Goal: Task Accomplishment & Management: Manage account settings

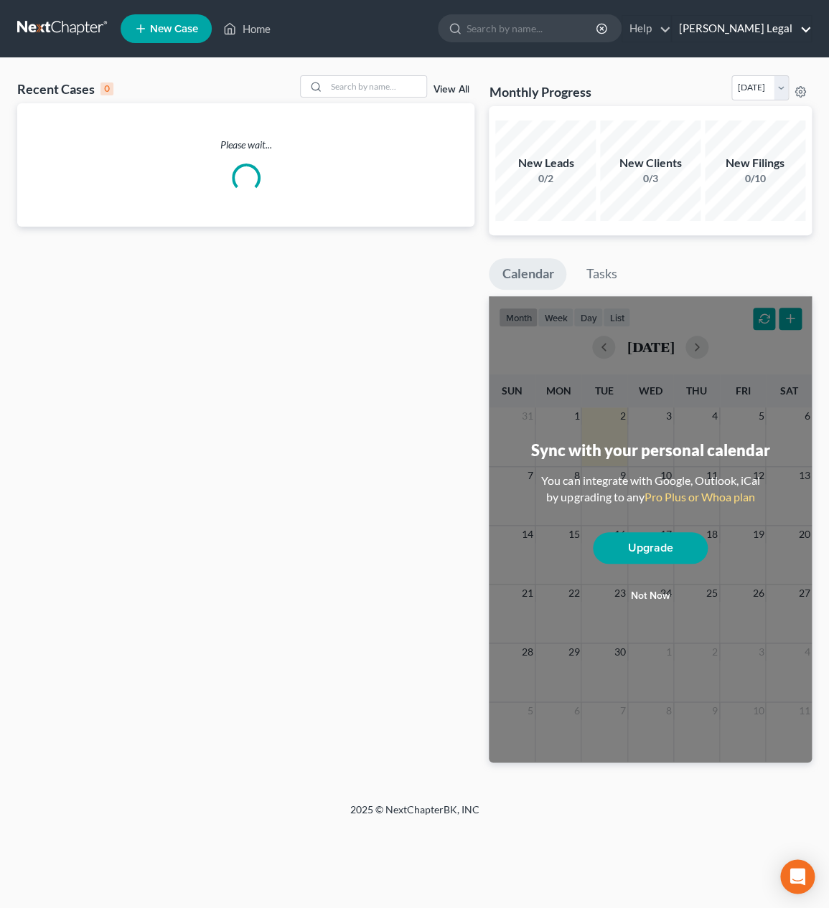
click at [748, 29] on link "[PERSON_NAME] Legal" at bounding box center [741, 29] width 139 height 26
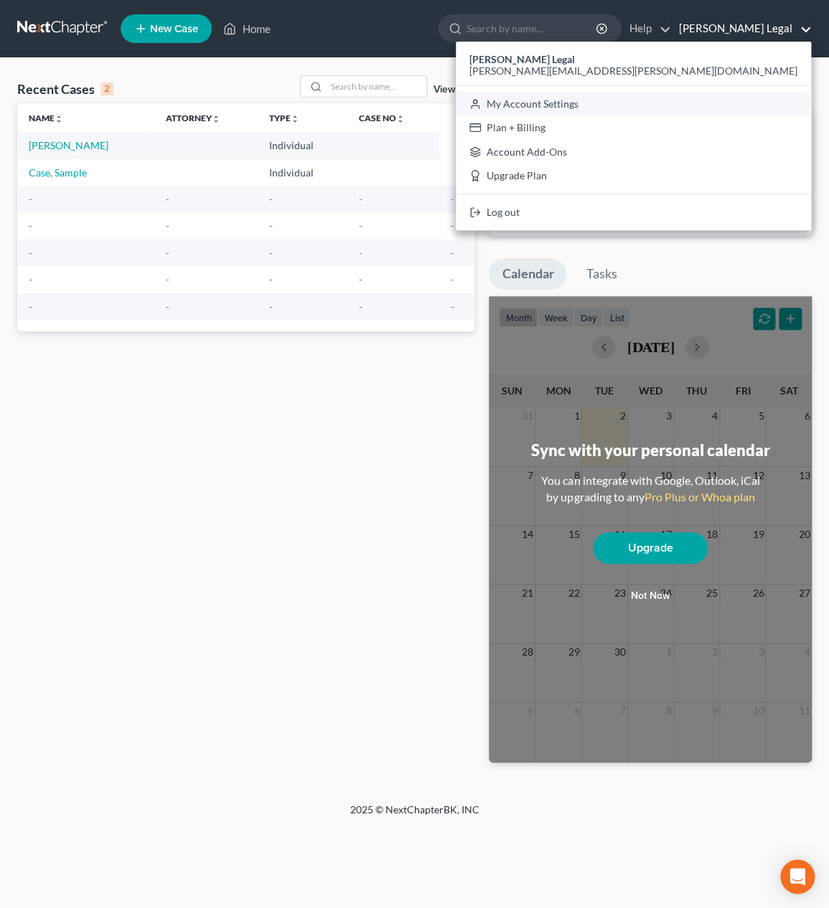
click at [720, 105] on link "My Account Settings" at bounding box center [633, 104] width 355 height 24
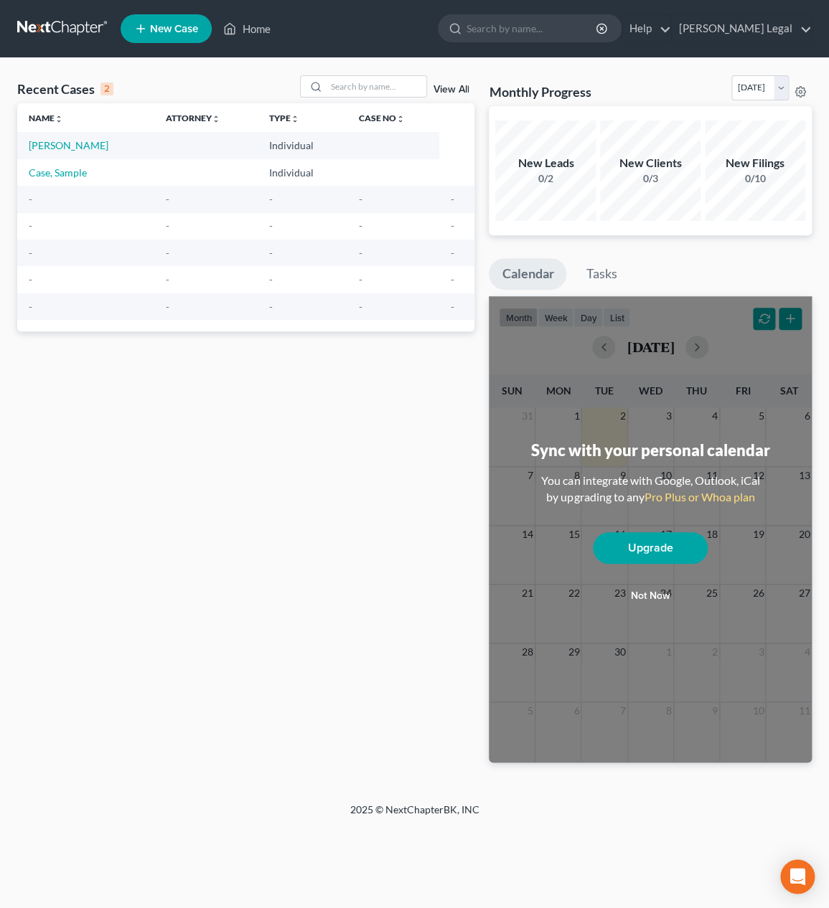
select select "24"
select select "36"
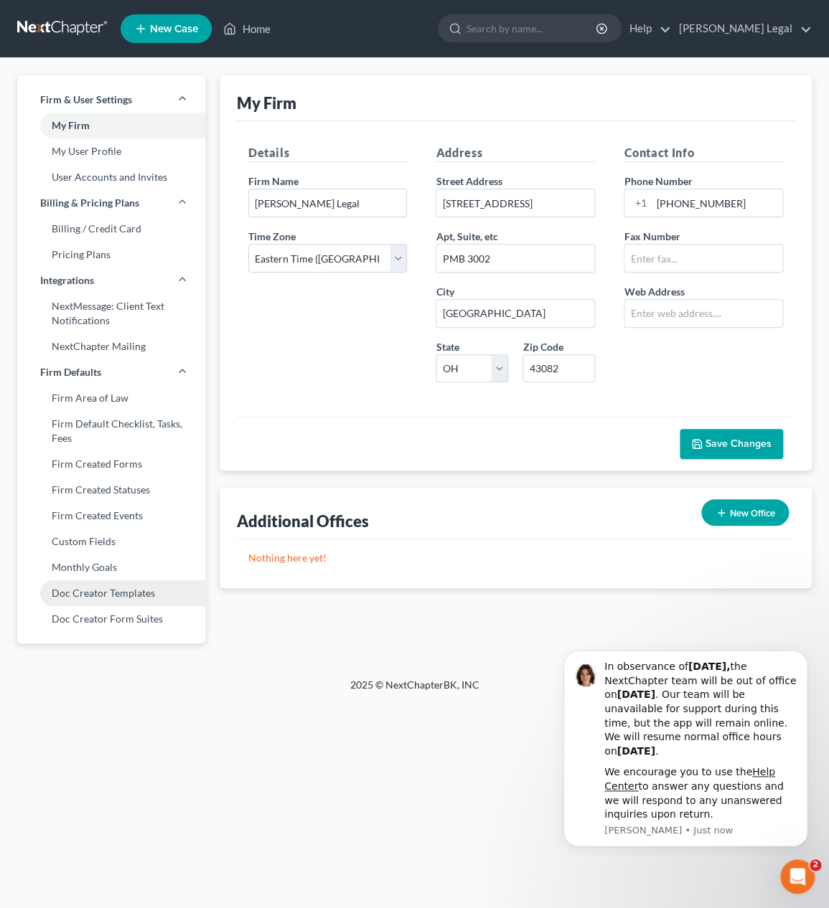
click at [156, 593] on link "Doc Creator Templates" at bounding box center [111, 594] width 188 height 26
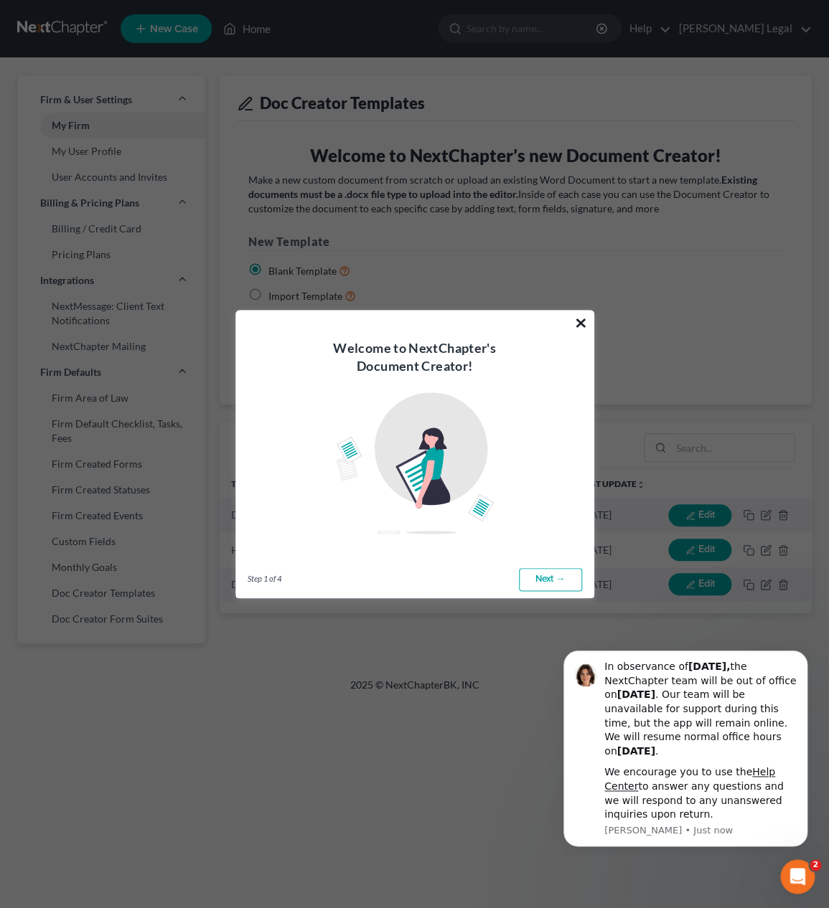
click at [583, 321] on button "×" at bounding box center [581, 322] width 14 height 23
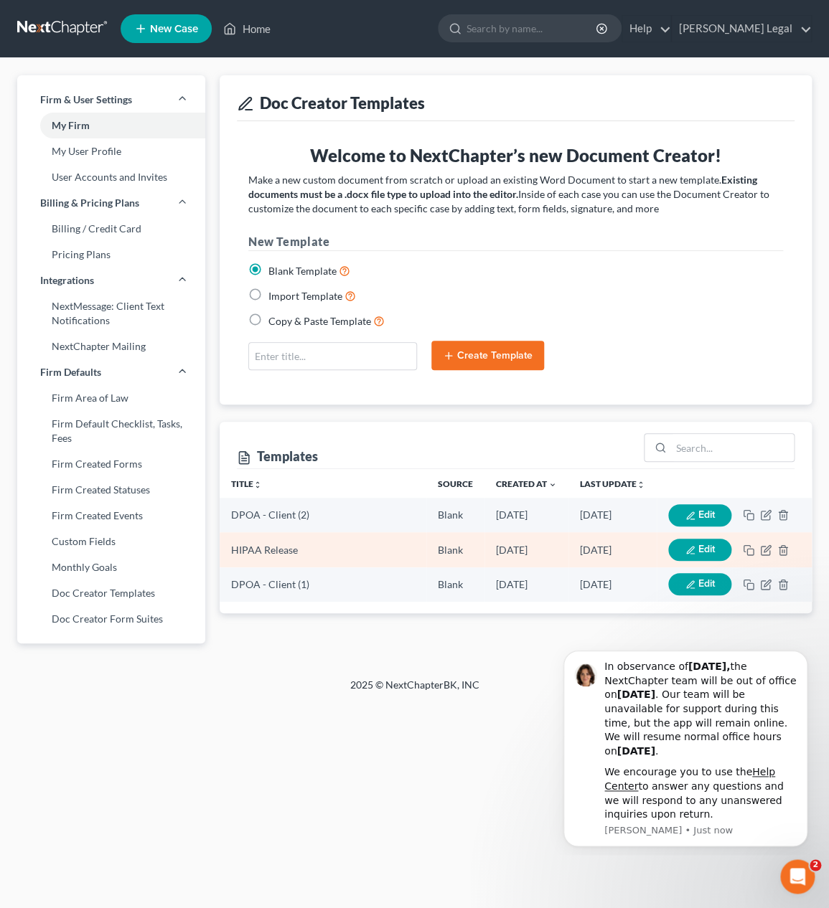
drag, startPoint x: 690, startPoint y: 586, endPoint x: 689, endPoint y: 548, distance: 38.0
click at [685, 602] on div "Title unfold_more expand_more expand_less Source Created at unfold_more expand_…" at bounding box center [516, 541] width 592 height 144
click at [690, 543] on button "Edit" at bounding box center [699, 550] width 63 height 22
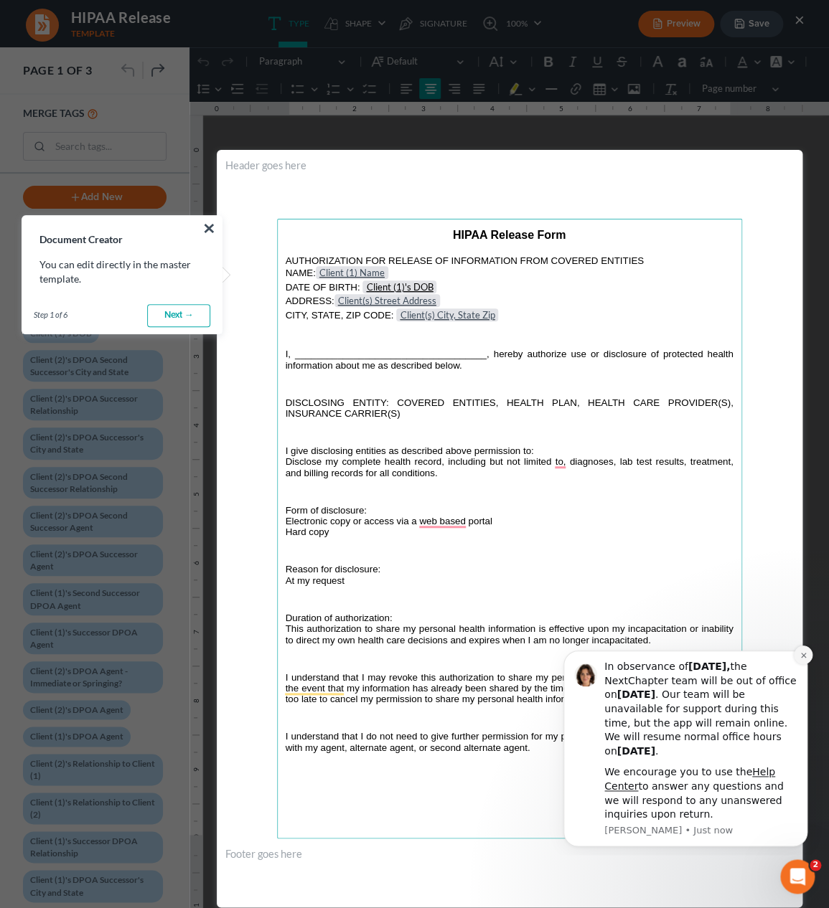
click at [808, 654] on button "Dismiss notification" at bounding box center [803, 655] width 19 height 19
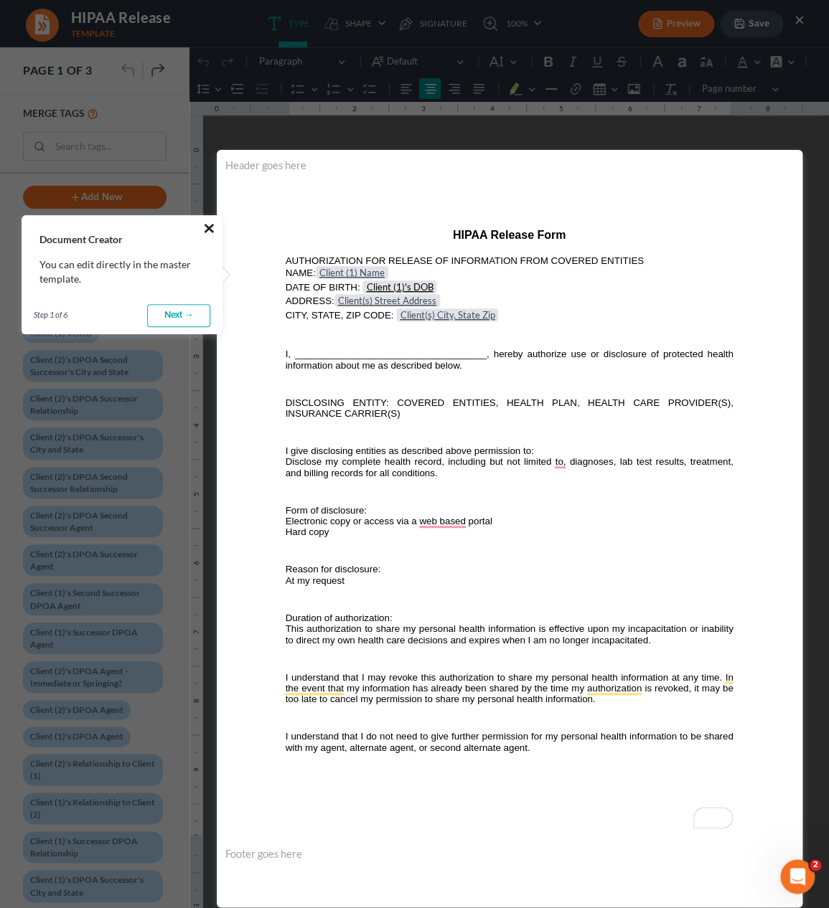
click at [215, 225] on button "×" at bounding box center [209, 228] width 14 height 23
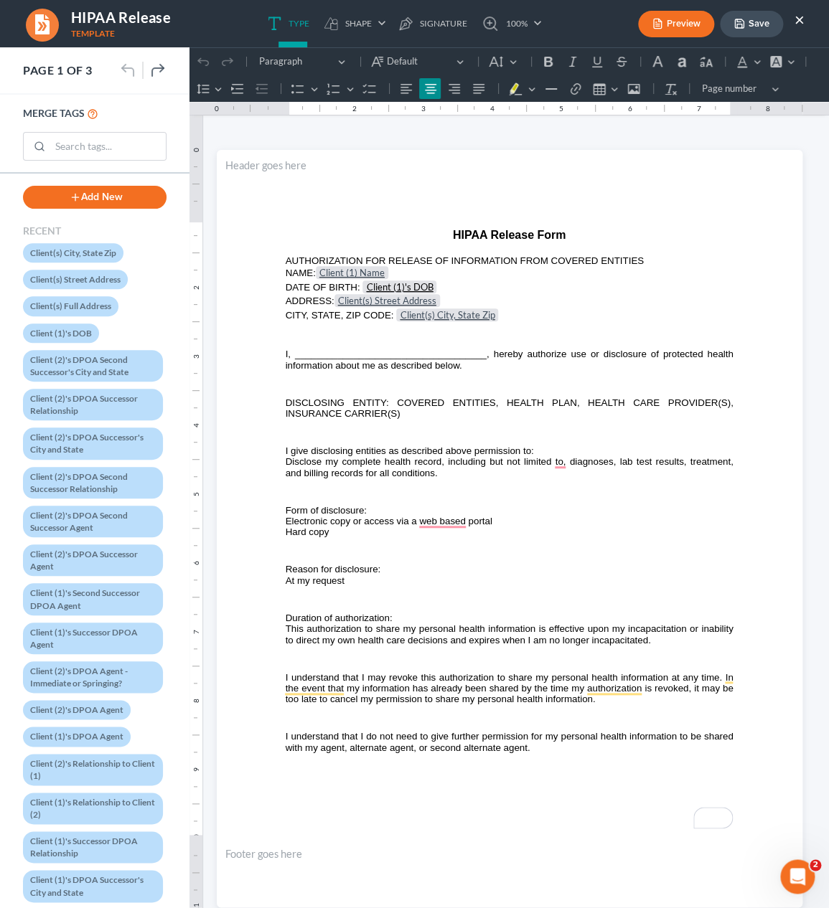
drag, startPoint x: 439, startPoint y: 248, endPoint x: 443, endPoint y: 242, distance: 7.8
click at [439, 248] on p "⁠⁠⁠⁠⁠⁠⁠ HIPAA Release Form" at bounding box center [510, 242] width 448 height 27
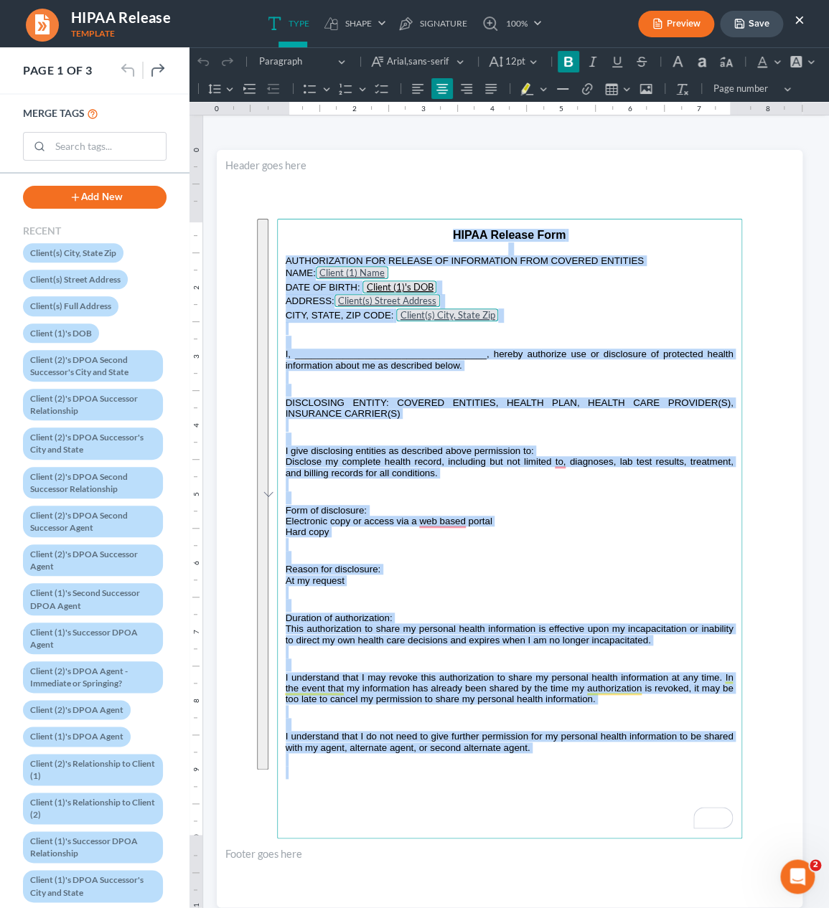
drag, startPoint x: 450, startPoint y: 234, endPoint x: 565, endPoint y: 828, distance: 605.1
click at [565, 828] on main "HIPAA Release Form AUTHORIZATION FOR RELEASE OF INFORMATION FROM COVERED ENTITI…" at bounding box center [509, 529] width 465 height 620
copy main "LOREM Ipsumdo Sita CONSECTETURAD ELI SEDDOEI TE INCIDIDUNTU LABO ETDOLOR MAGNAA…"
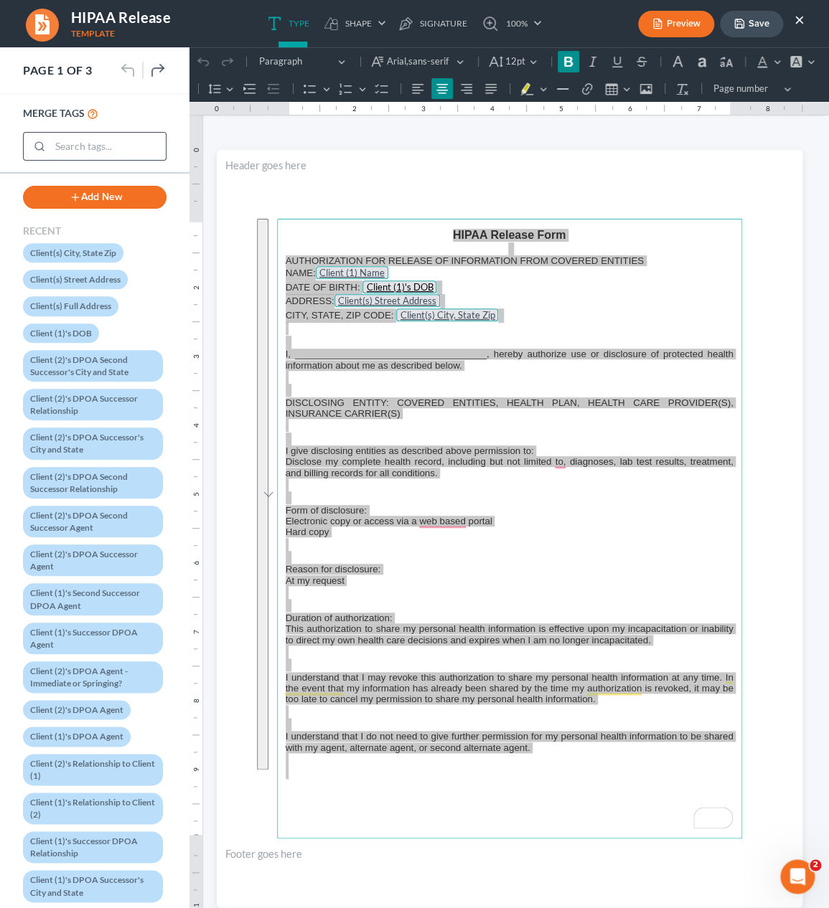
click at [90, 140] on input "search" at bounding box center [108, 146] width 116 height 27
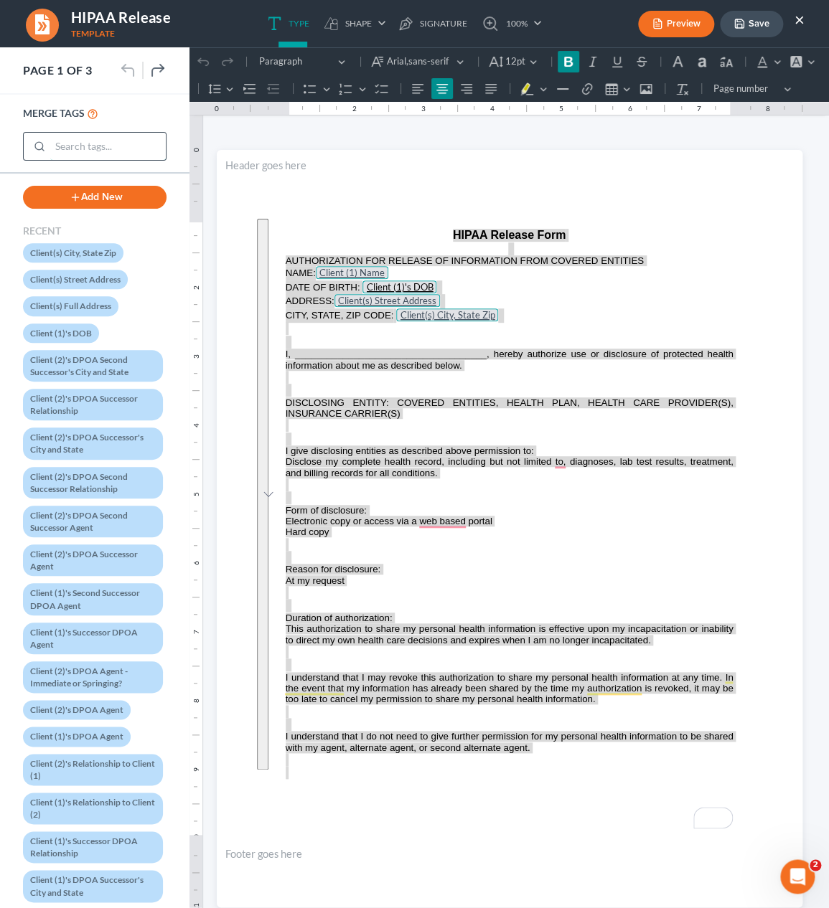
click at [93, 139] on input "search" at bounding box center [108, 146] width 116 height 27
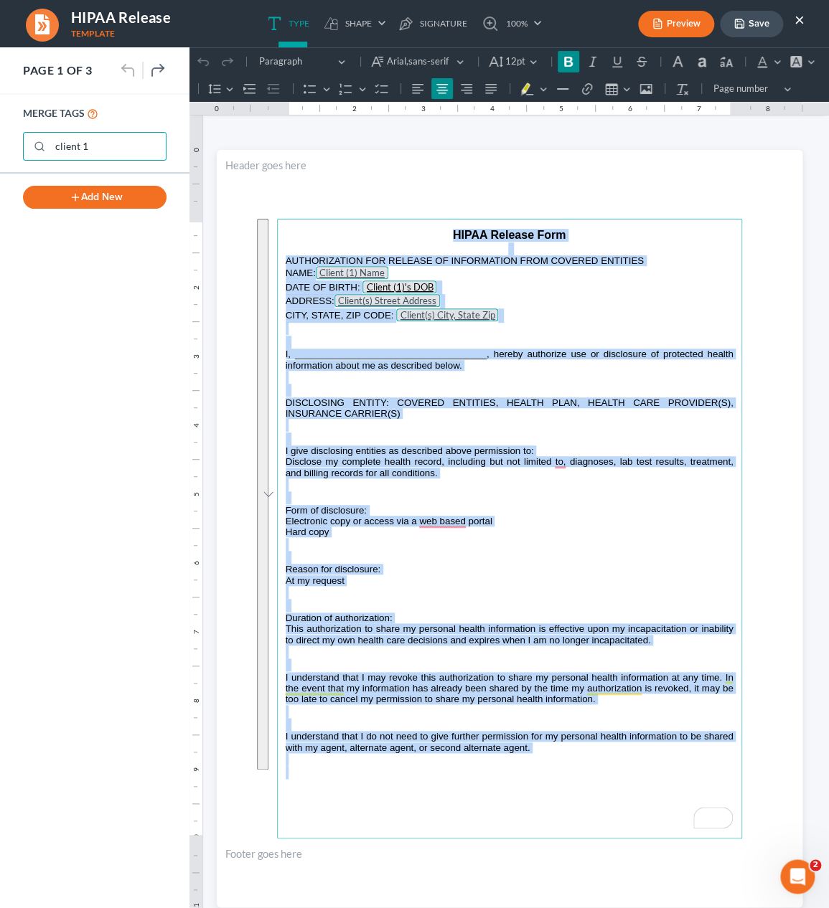
click at [368, 238] on p "HIPAA Release Form" at bounding box center [510, 242] width 448 height 27
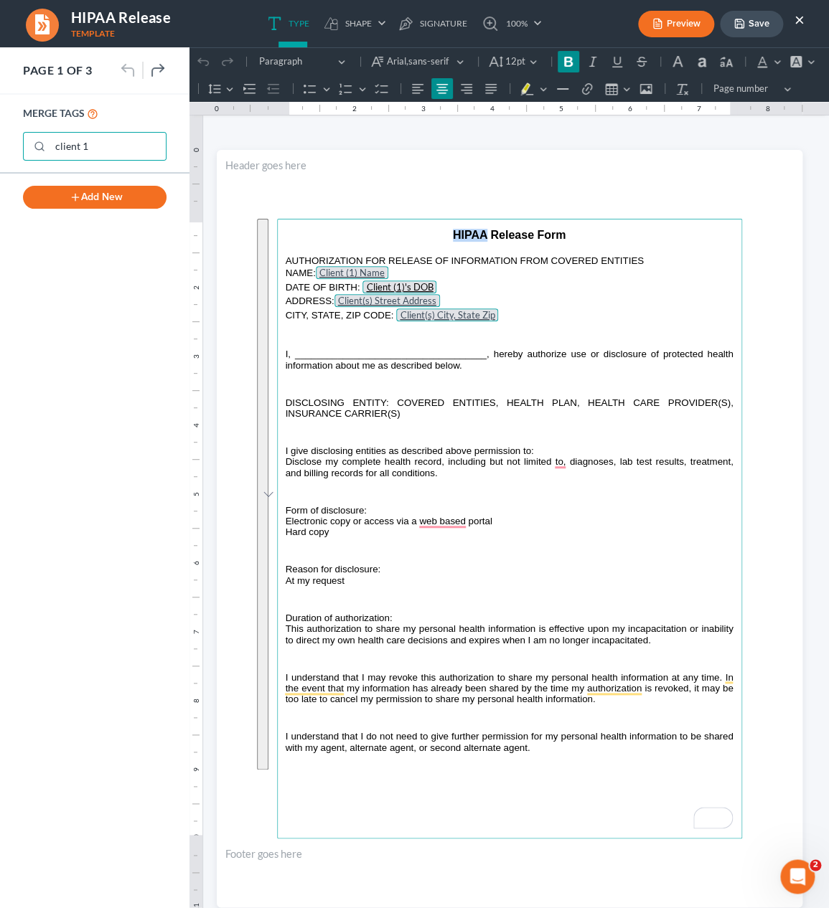
click at [368, 238] on p "HIPAA Release Form" at bounding box center [510, 242] width 448 height 27
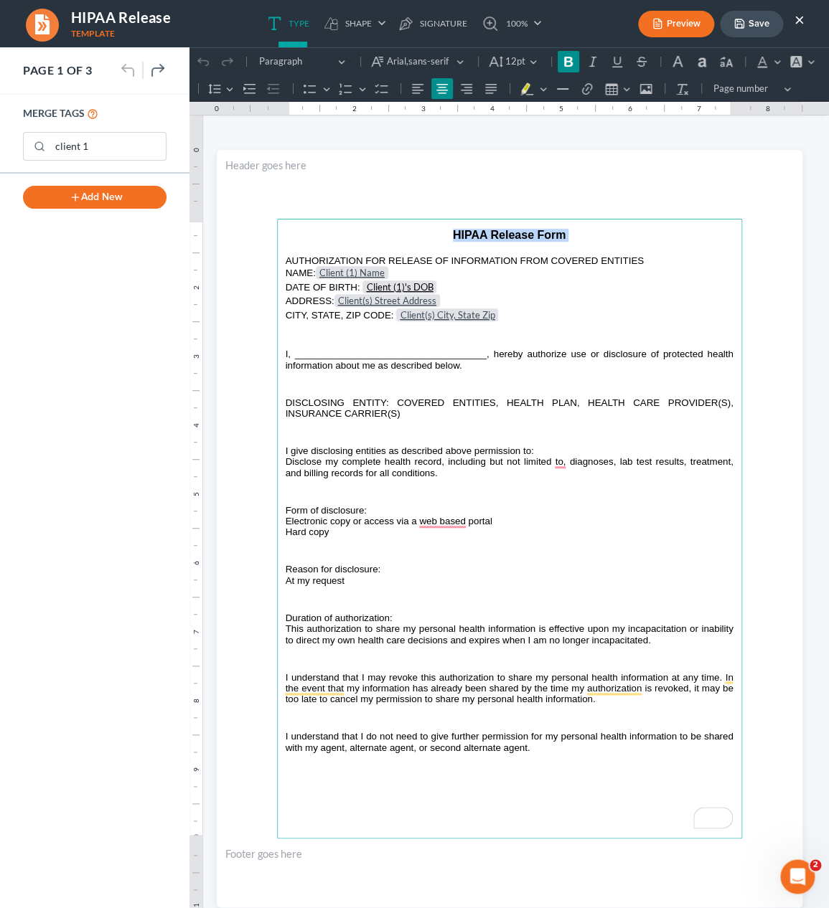
click at [368, 238] on p "HIPAA Release Form" at bounding box center [510, 242] width 448 height 27
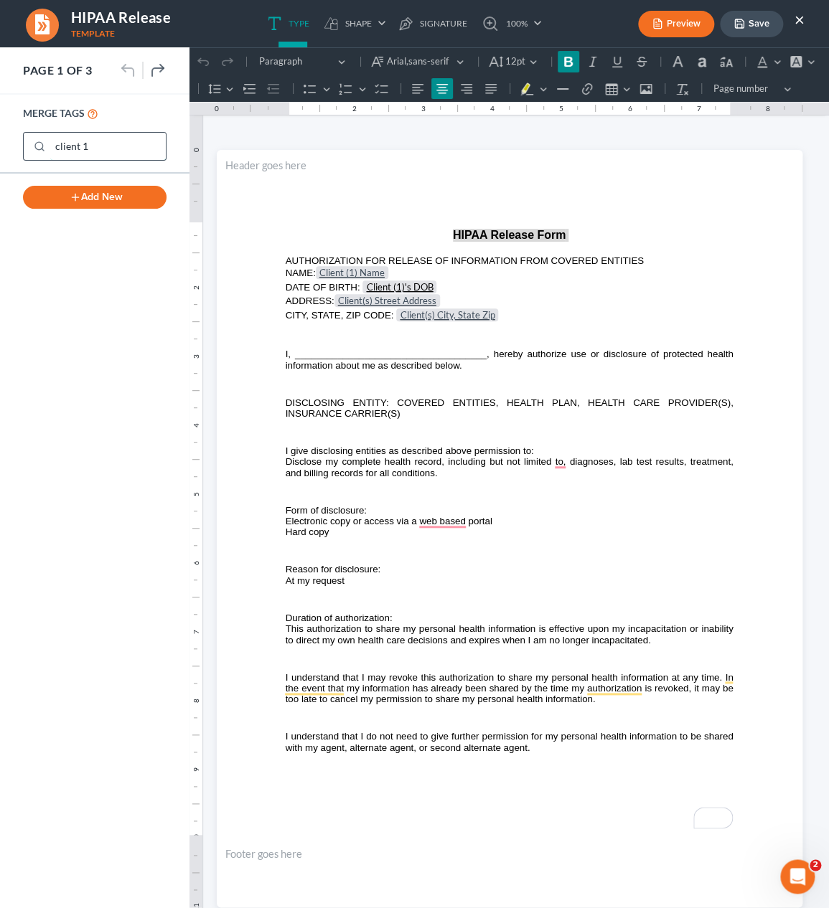
click at [113, 152] on input "client 1" at bounding box center [108, 146] width 116 height 27
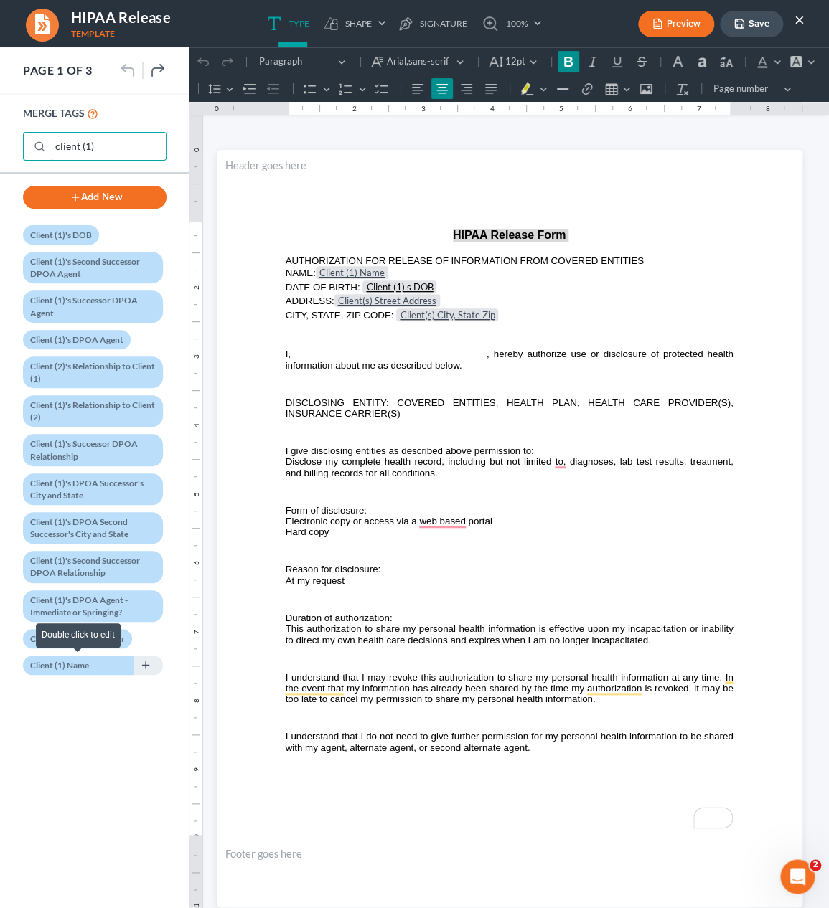
type input "client (1)"
click at [74, 669] on div "Client (1) Name" at bounding box center [78, 665] width 111 height 19
select select "0"
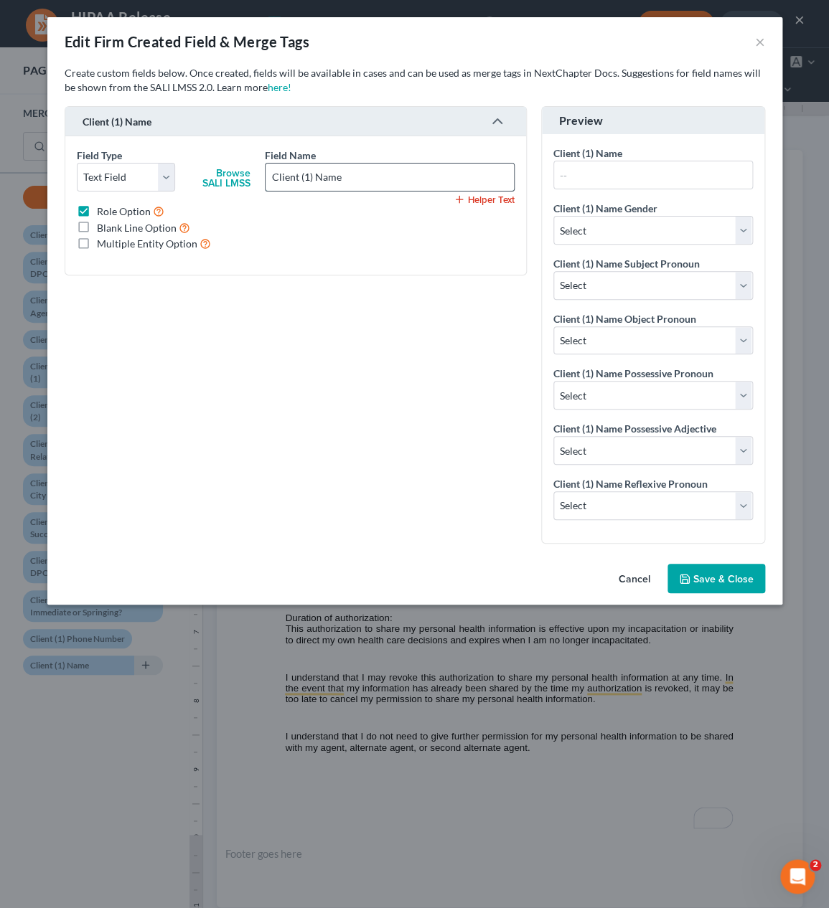
click at [321, 182] on input "Client (1) Name" at bounding box center [390, 177] width 248 height 27
click at [633, 574] on button "Cancel" at bounding box center [634, 579] width 55 height 29
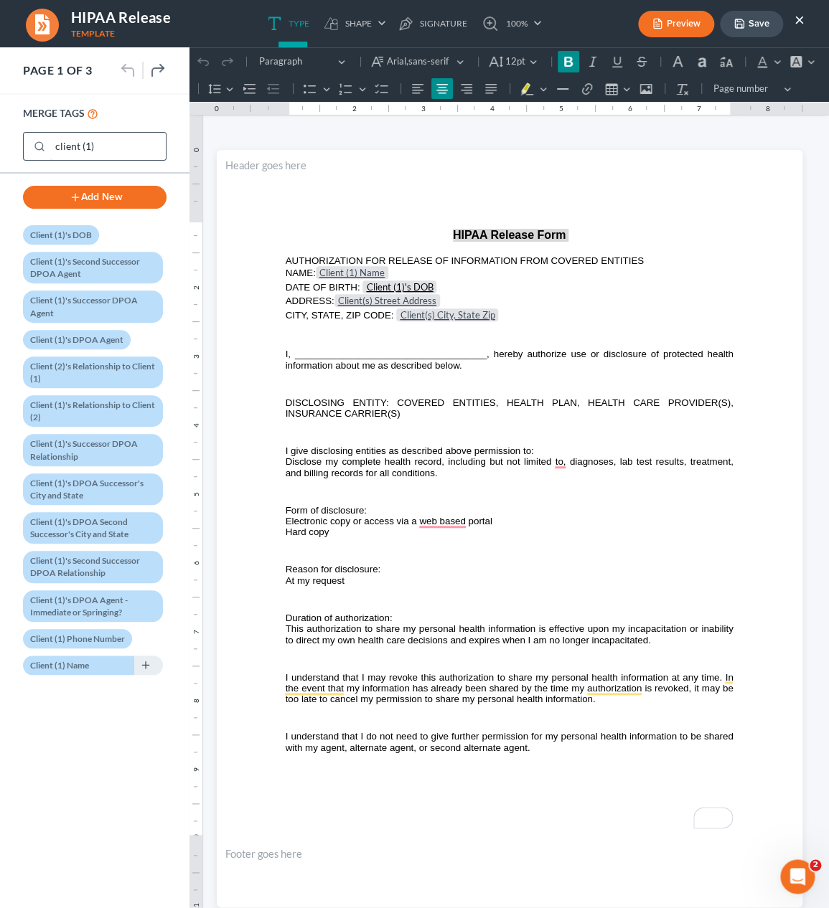
click at [136, 145] on input "client (1)" at bounding box center [108, 146] width 116 height 27
click at [65, 233] on div "Client (1)'s DOB" at bounding box center [61, 234] width 76 height 19
drag, startPoint x: 65, startPoint y: 233, endPoint x: 160, endPoint y: 218, distance: 95.9
click at [66, 233] on div "Client (1)'s DOB" at bounding box center [61, 234] width 76 height 19
select select "5"
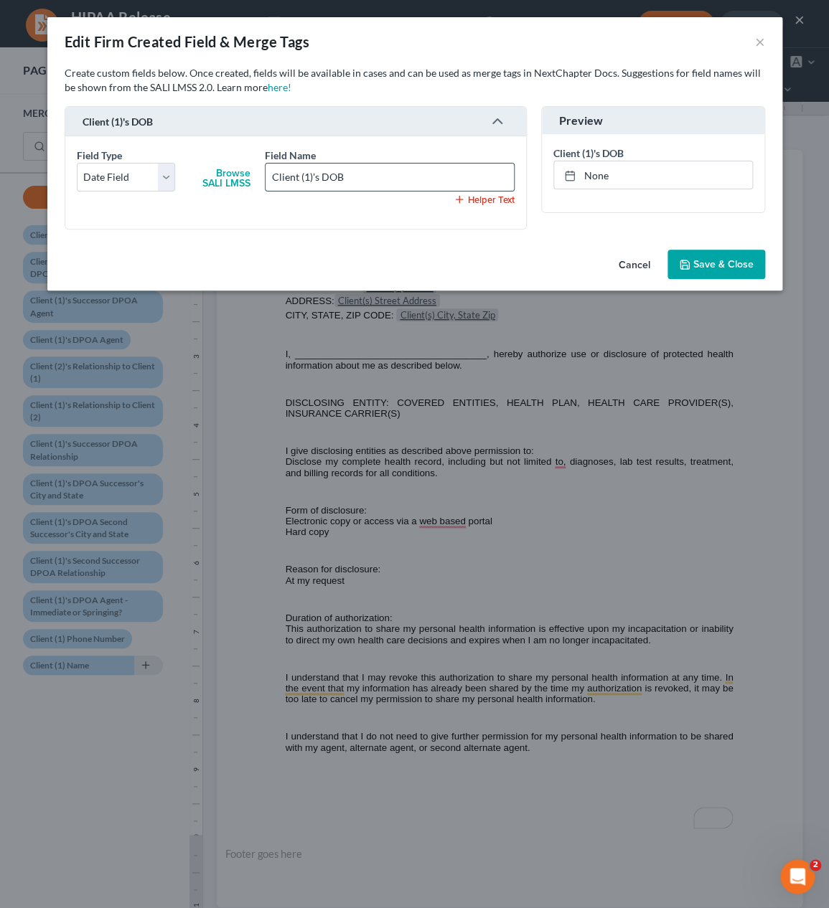
click at [339, 176] on input "Client (1)'s DOB" at bounding box center [390, 177] width 248 height 27
click at [758, 41] on button "×" at bounding box center [760, 41] width 10 height 17
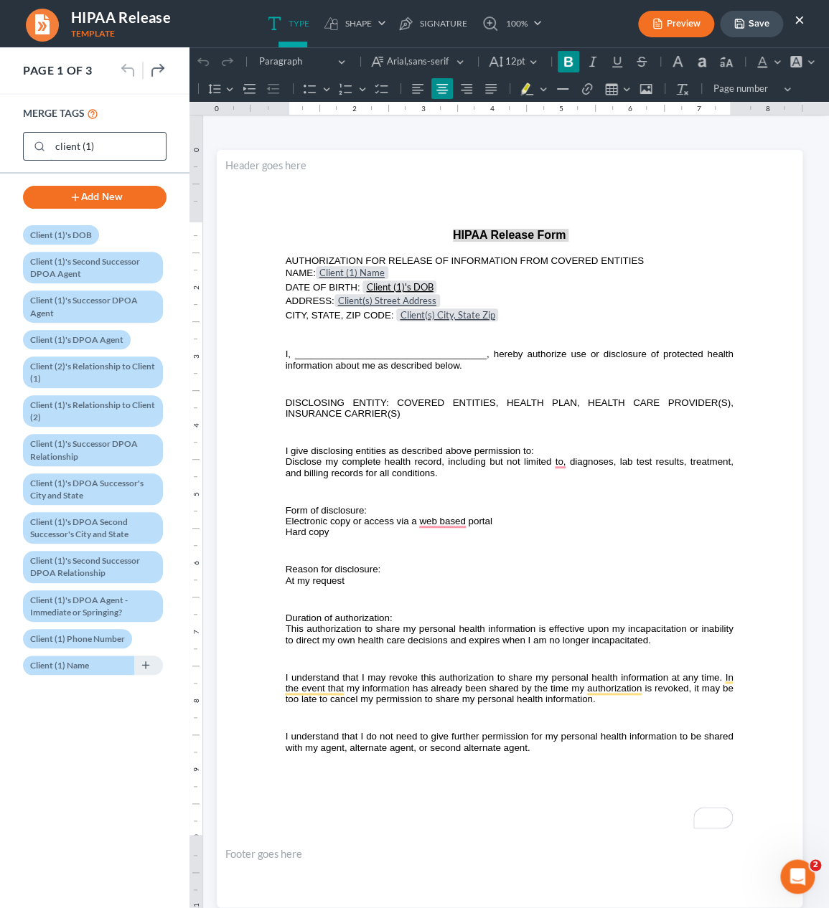
click at [105, 142] on input "client (1)" at bounding box center [108, 146] width 116 height 27
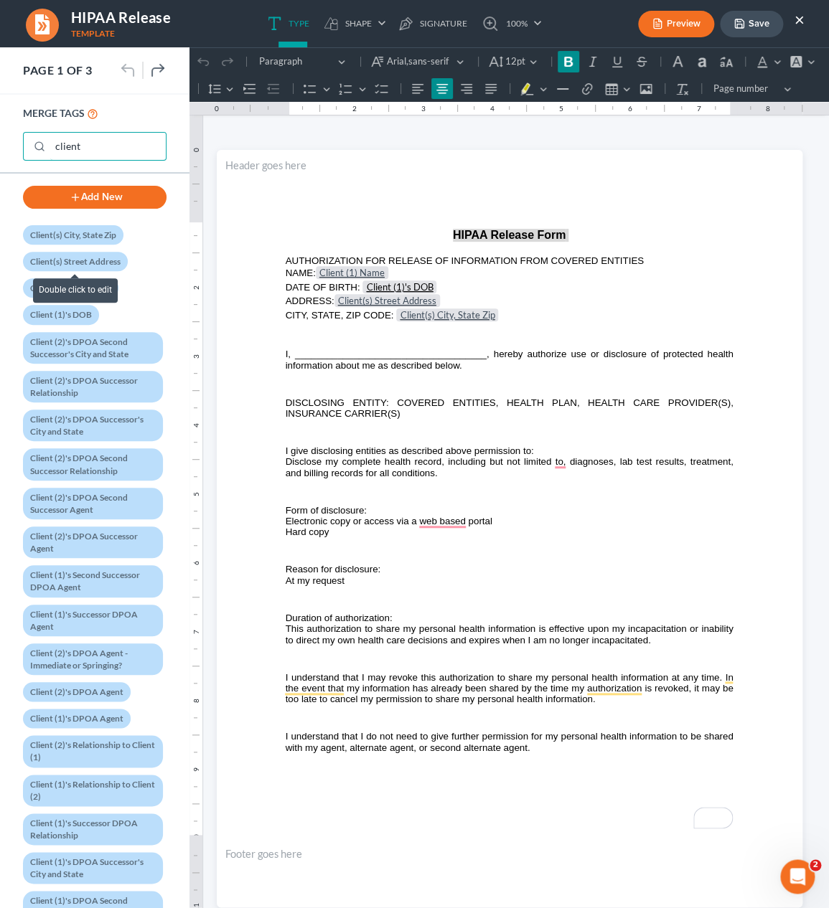
type input "client"
click at [80, 255] on div "Client(s) Street Address" at bounding box center [75, 261] width 105 height 19
select select "0"
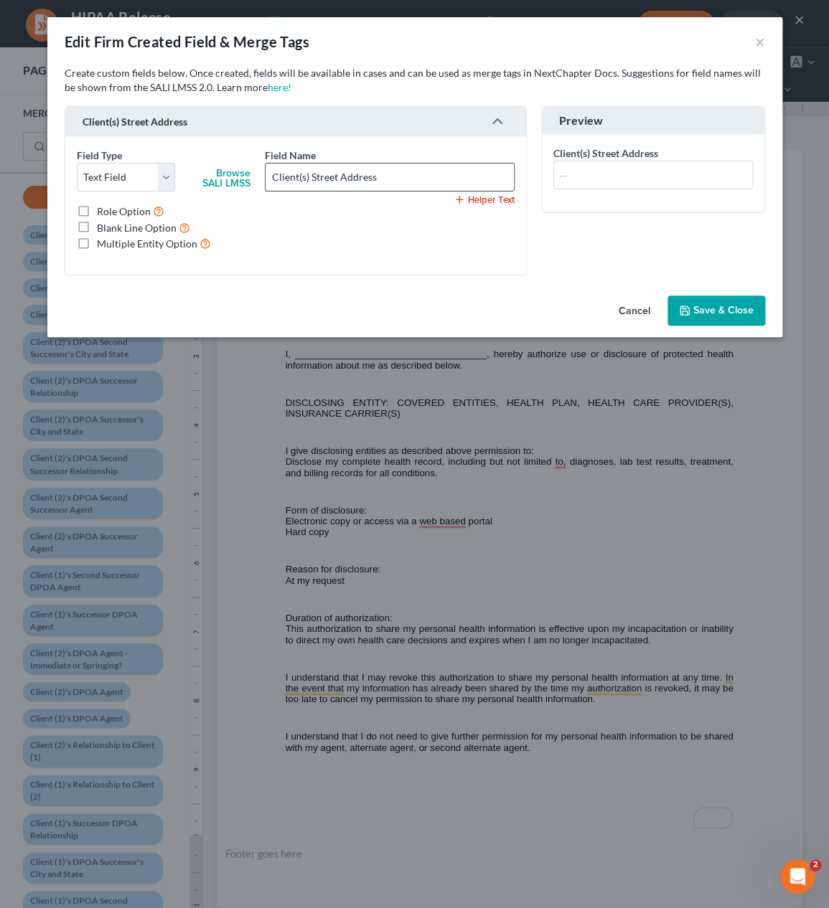
drag, startPoint x: 343, startPoint y: 167, endPoint x: 337, endPoint y: 171, distance: 7.4
click at [343, 168] on input "Client(s) Street Address" at bounding box center [390, 177] width 248 height 27
click at [337, 171] on input "Client(s) Street Address" at bounding box center [390, 177] width 248 height 27
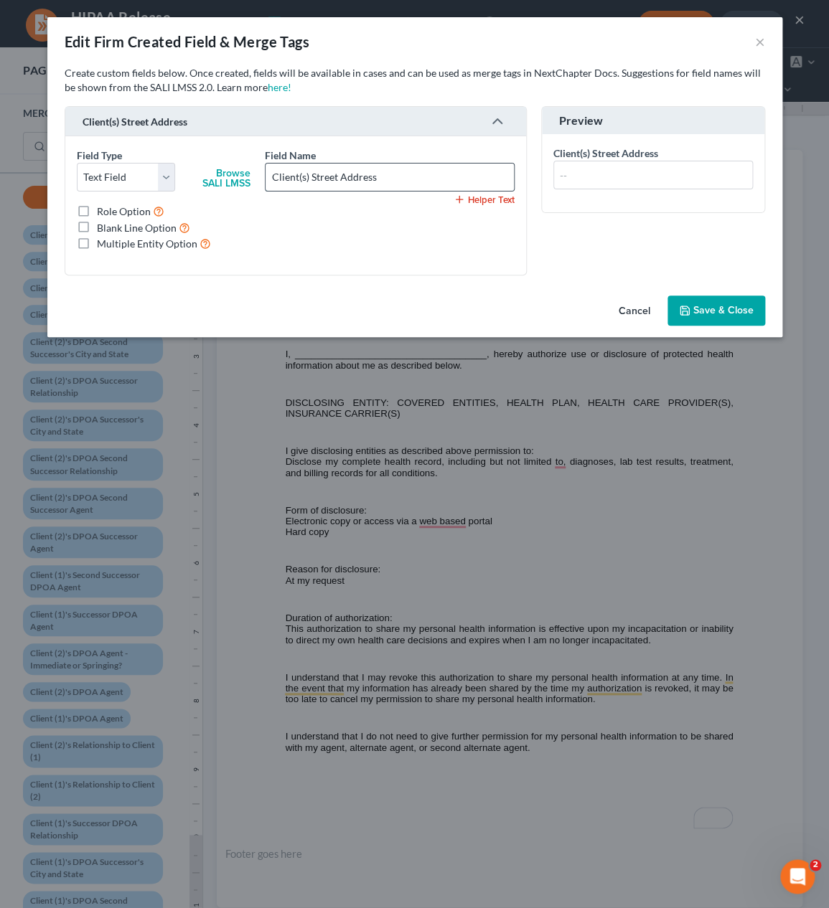
click at [337, 171] on input "Client(s) Street Address" at bounding box center [390, 177] width 248 height 27
click at [652, 309] on button "Cancel" at bounding box center [634, 311] width 55 height 29
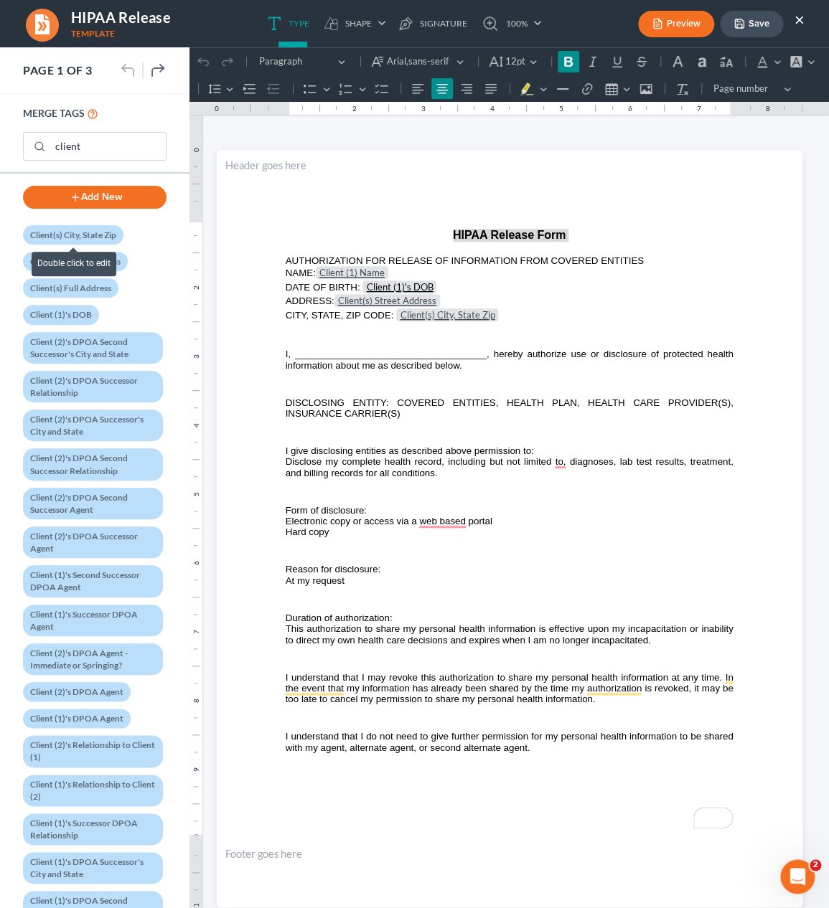
click at [81, 227] on div "Client(s) City, State Zip" at bounding box center [73, 234] width 100 height 19
select select "0"
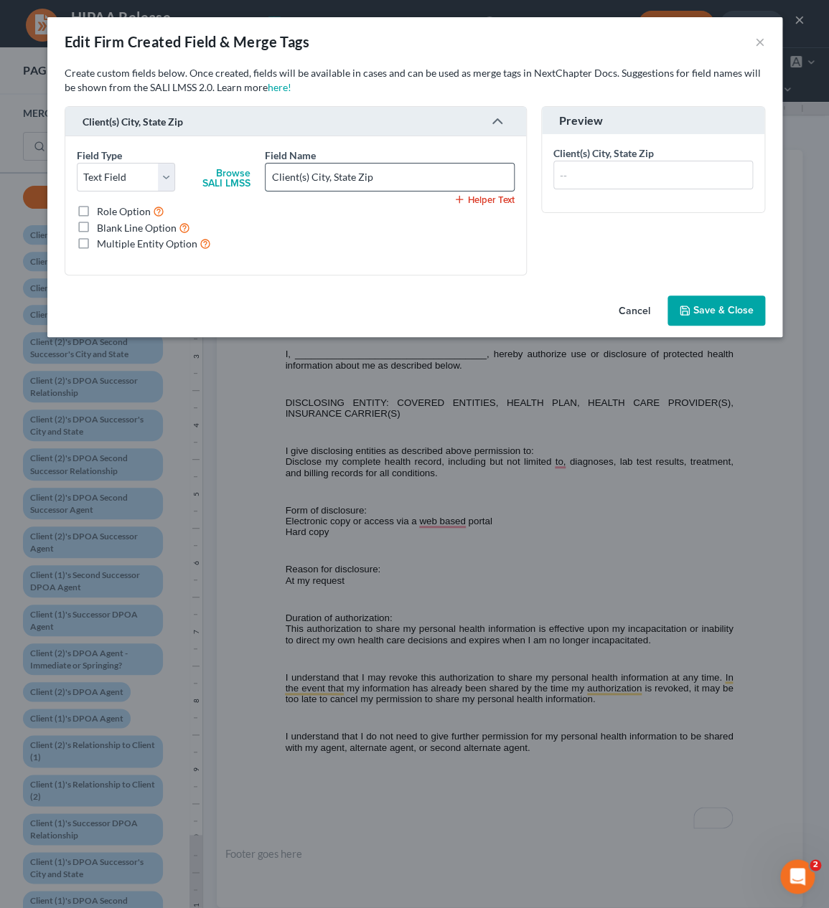
click at [363, 172] on input "Client(s) City, State Zip" at bounding box center [390, 177] width 248 height 27
click at [632, 311] on button "Cancel" at bounding box center [634, 311] width 55 height 29
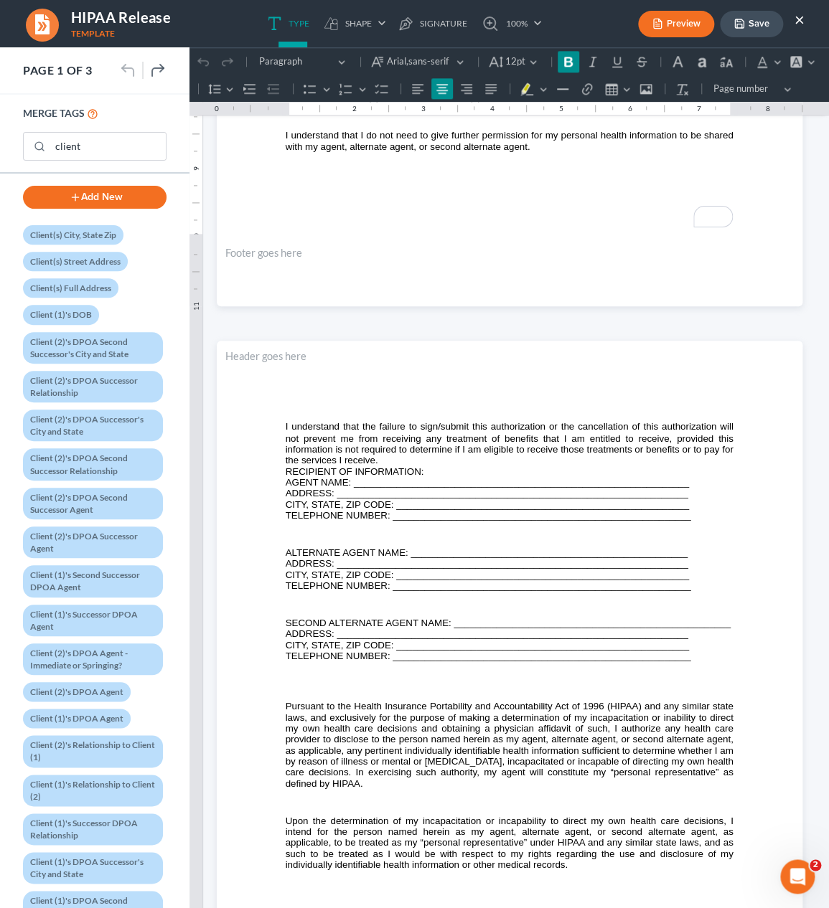
scroll to position [621, 0]
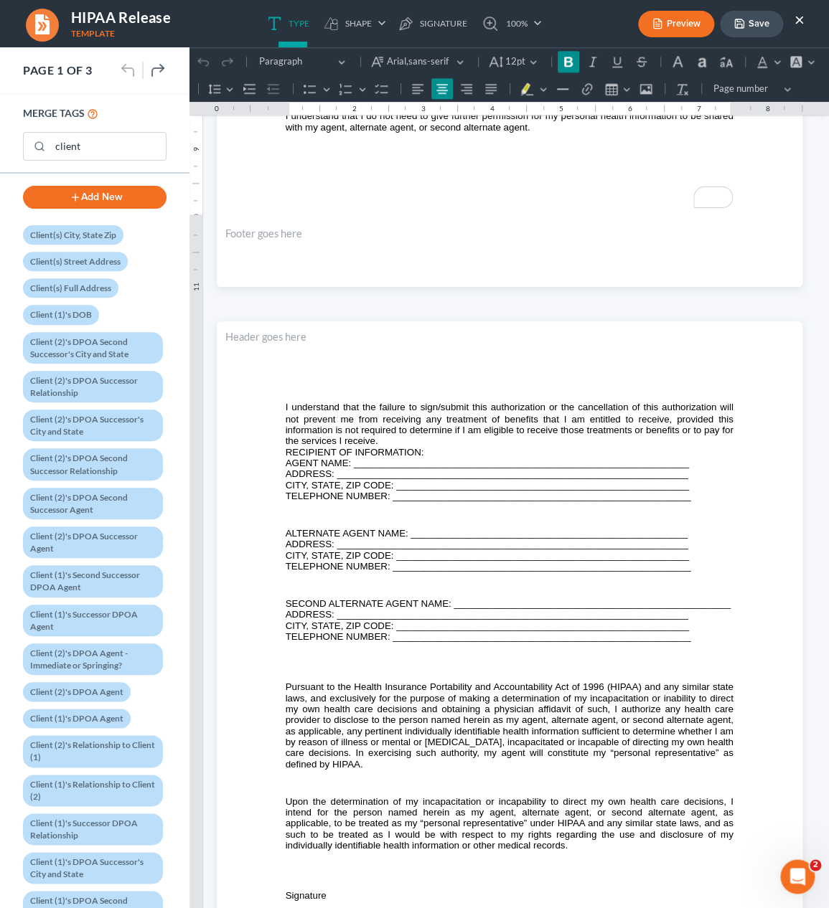
drag, startPoint x: 249, startPoint y: 470, endPoint x: 251, endPoint y: 454, distance: 15.9
click at [249, 470] on section "⁠⁠⁠⁠⁠⁠⁠ I understand that the failure to sign/submit this authorization or the …" at bounding box center [510, 700] width 586 height 758
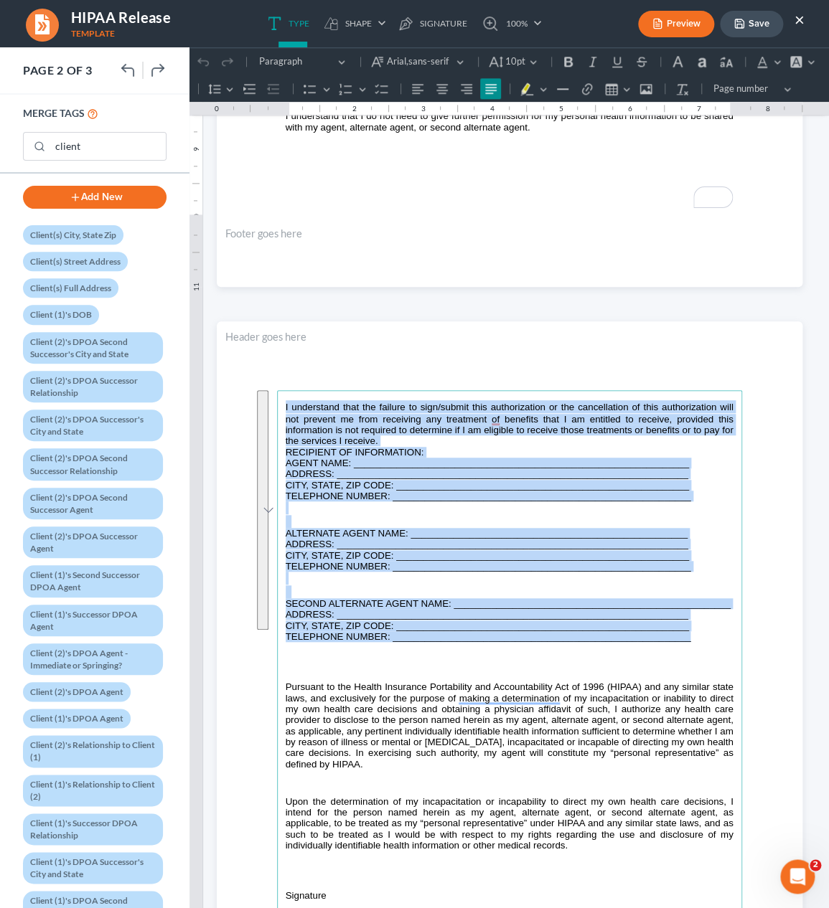
drag, startPoint x: 286, startPoint y: 406, endPoint x: 723, endPoint y: 633, distance: 493.0
click at [723, 633] on main "⁠⁠⁠⁠⁠⁠⁠ I understand that the failure to sign/submit this authorization or the …" at bounding box center [509, 700] width 465 height 620
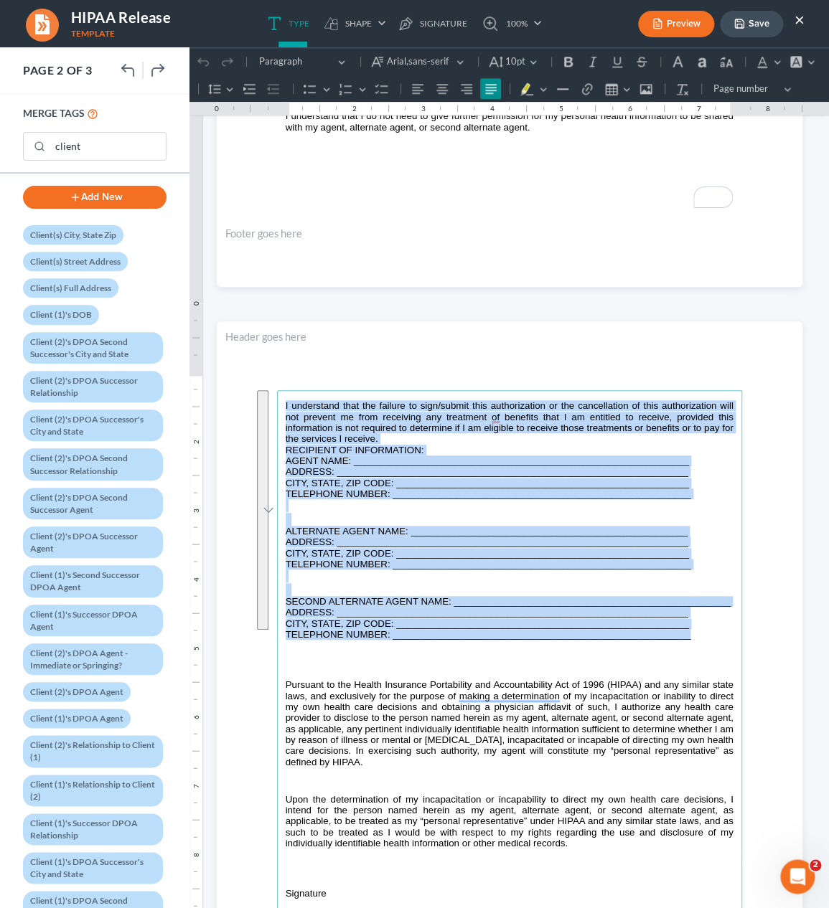
copy main "L ipsumdolor sita con adipisc el sedd/eiusmo temp incididuntutl et dol magnaali…"
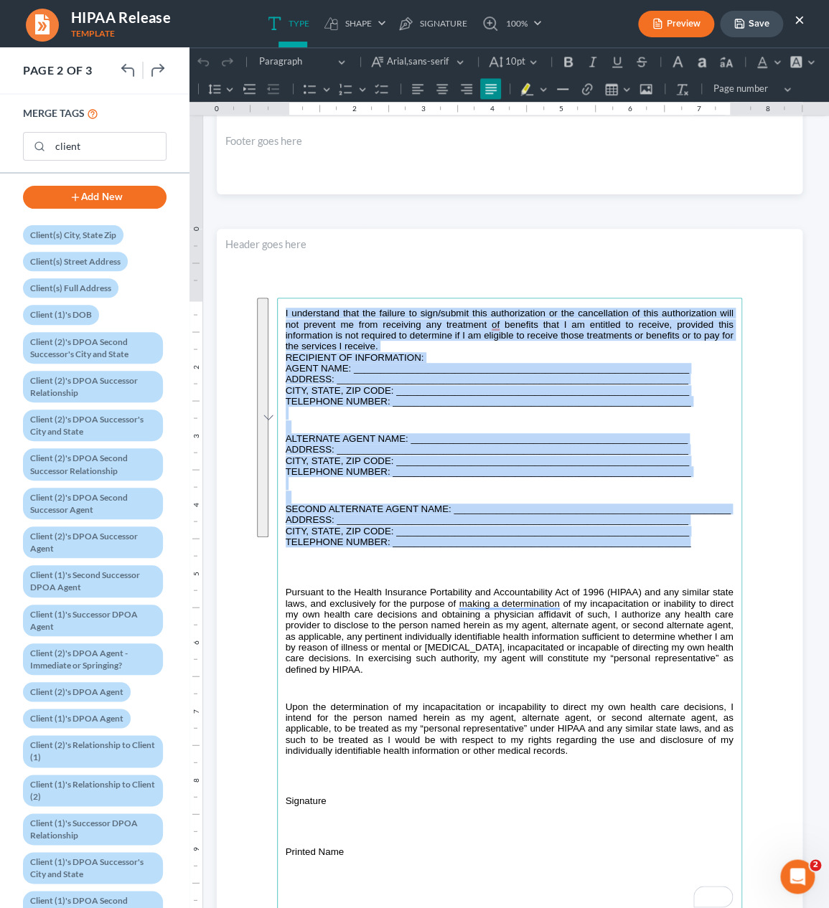
scroll to position [728, 0]
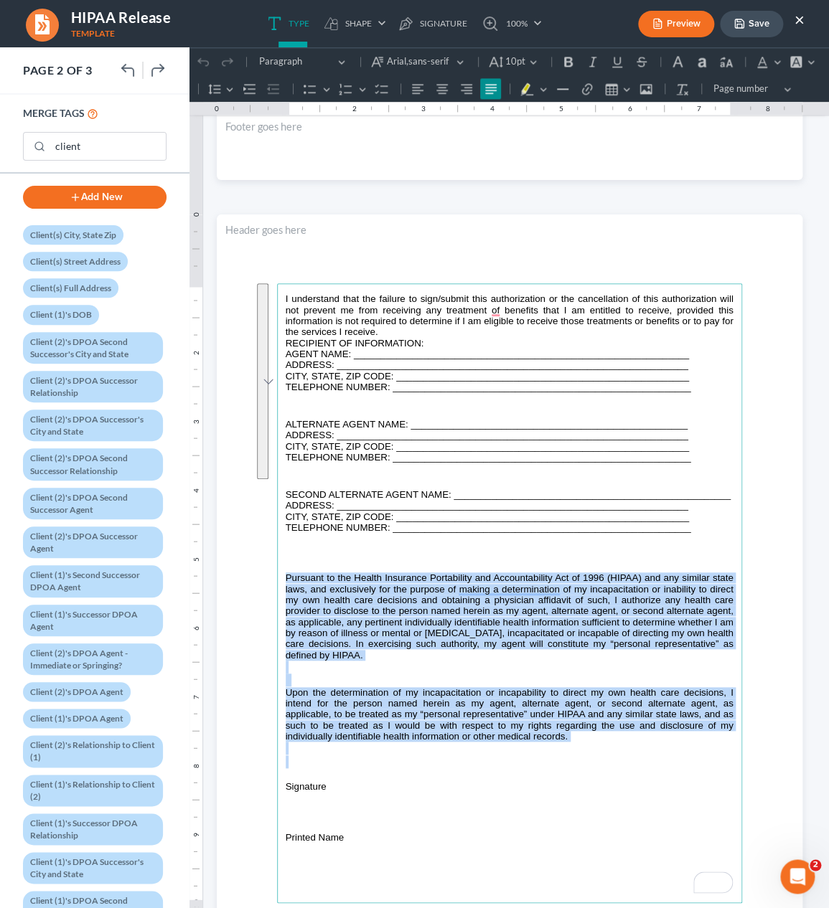
drag, startPoint x: 285, startPoint y: 578, endPoint x: 591, endPoint y: 757, distance: 354.1
click at [591, 757] on main "I understand that the failure to sign/submit this authorization or the cancella…" at bounding box center [509, 593] width 465 height 620
copy main "Loremips do sit Ametco Adipiscin Elitseddoei tem Incididuntutla Etd ma 0787 (AL…"
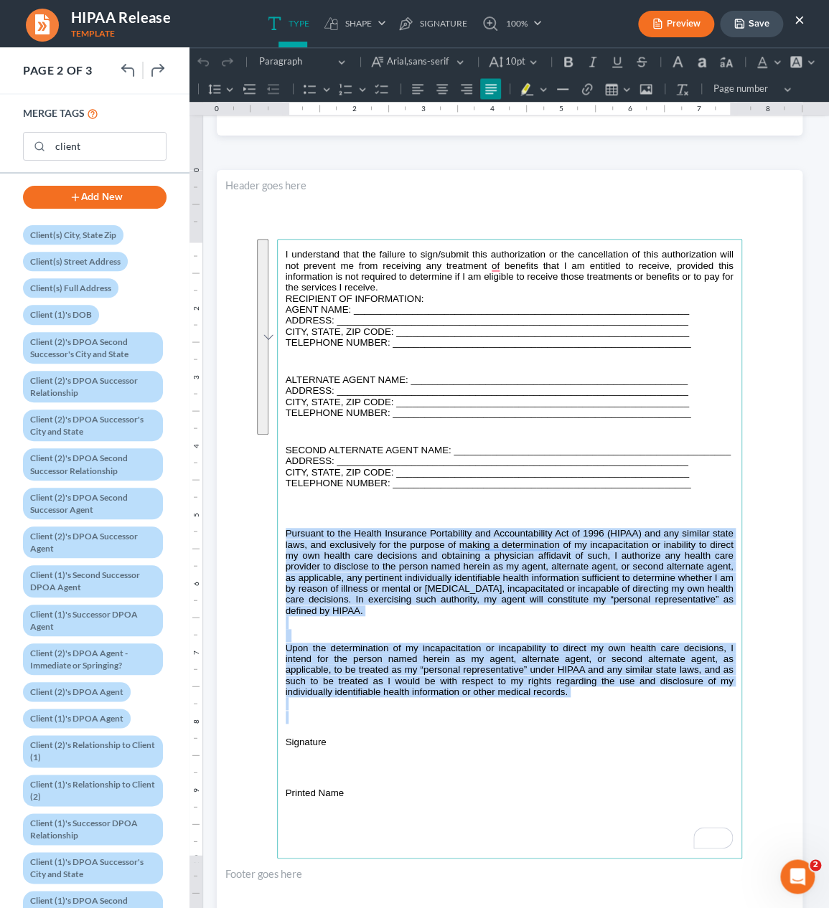
scroll to position [775, 0]
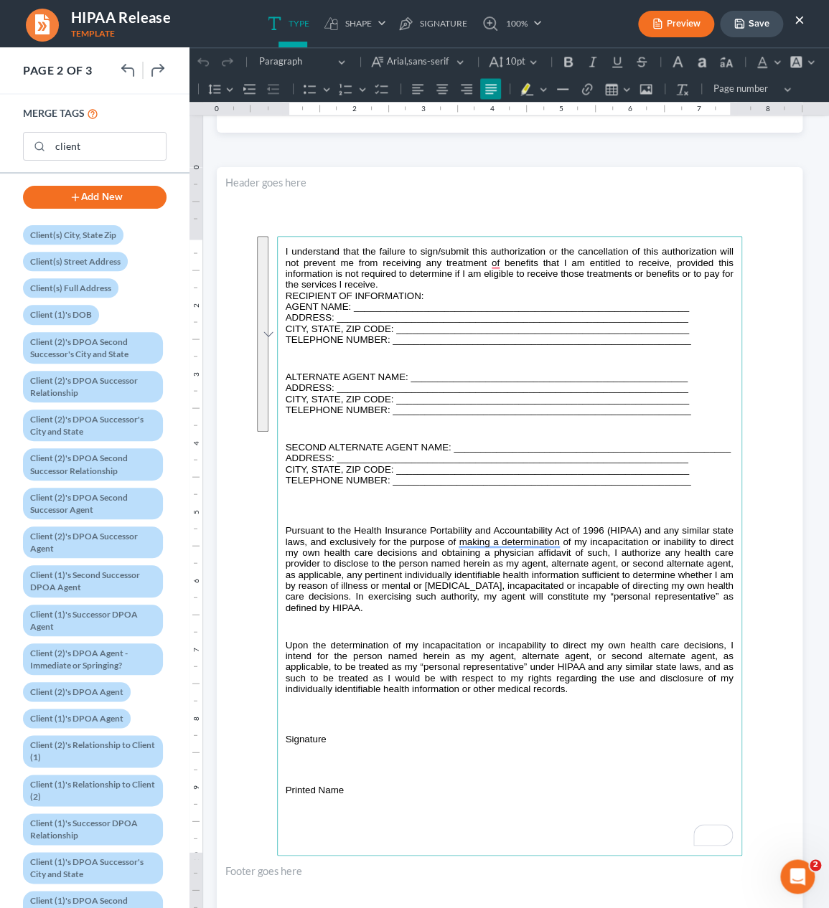
click at [317, 805] on p "Rich Text Editor, page-1-main" at bounding box center [510, 809] width 448 height 27
drag, startPoint x: 286, startPoint y: 738, endPoint x: 378, endPoint y: 786, distance: 104.0
click at [378, 786] on main "I understand that the failure to sign/submit this authorization or the cancella…" at bounding box center [509, 546] width 465 height 620
copy main "Signature Printed Name"
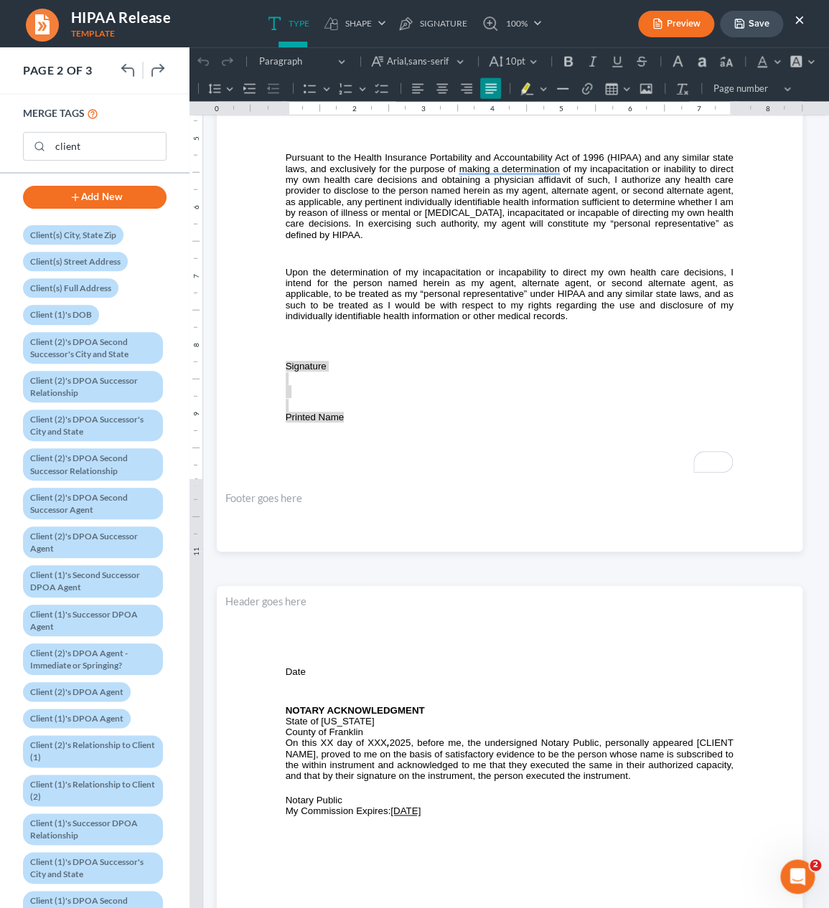
scroll to position [1189, 0]
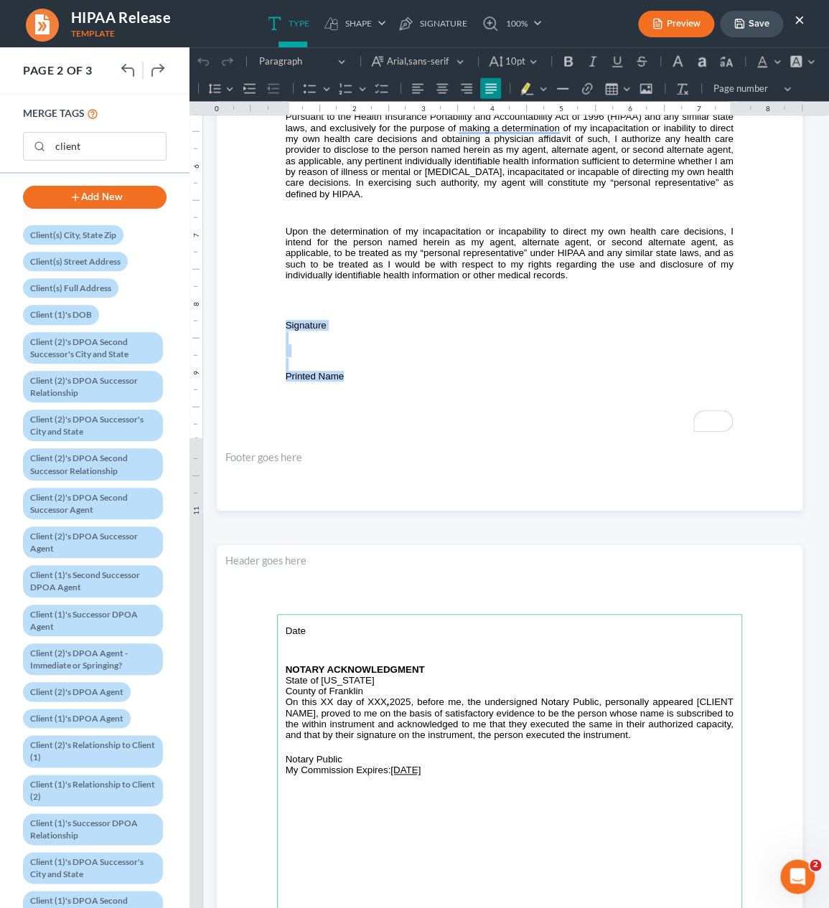
drag, startPoint x: 410, startPoint y: 703, endPoint x: 502, endPoint y: 771, distance: 115.4
click at [502, 771] on main "⁠⁠⁠⁠⁠⁠⁠ Date NOTARY ACKNOWLEDGMENT State of [US_STATE] County of [GEOGRAPHIC_DA…" at bounding box center [509, 924] width 465 height 620
copy main "⁠⁠⁠⁠⁠⁠⁠ Date NOTARY ACKNOWLEDGMENT State of [US_STATE] County of [GEOGRAPHIC_DA…"
click at [101, 149] on input "client" at bounding box center [108, 146] width 116 height 27
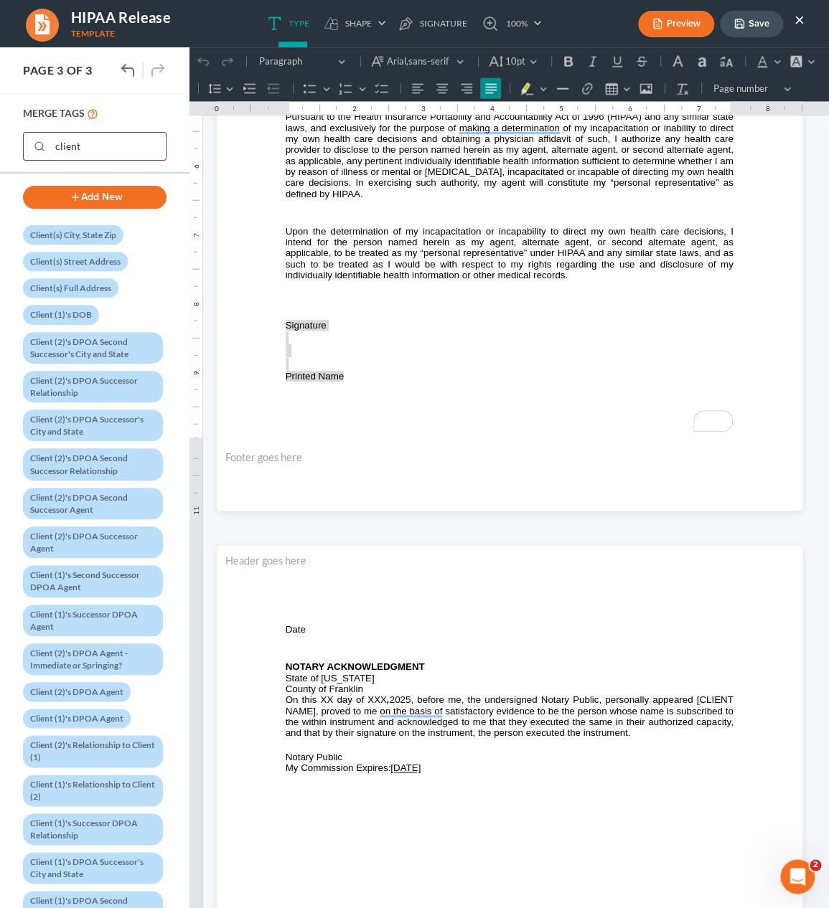
click at [101, 149] on input "client" at bounding box center [108, 146] width 116 height 27
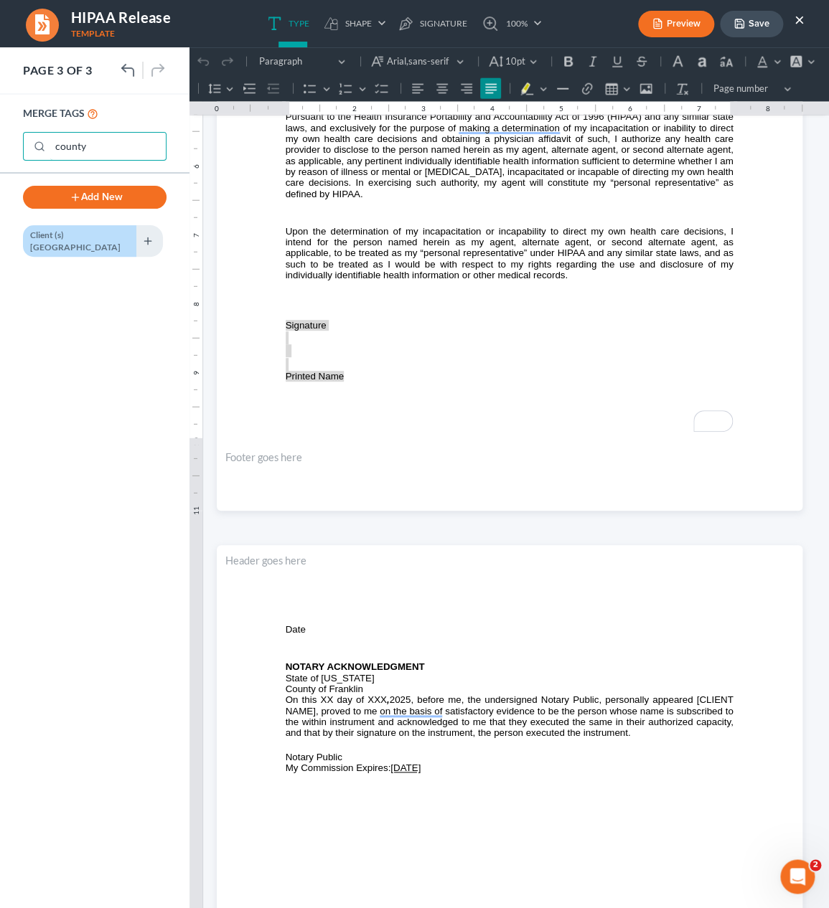
type input "county"
click at [105, 195] on button "Add New" at bounding box center [95, 197] width 144 height 23
select select "0"
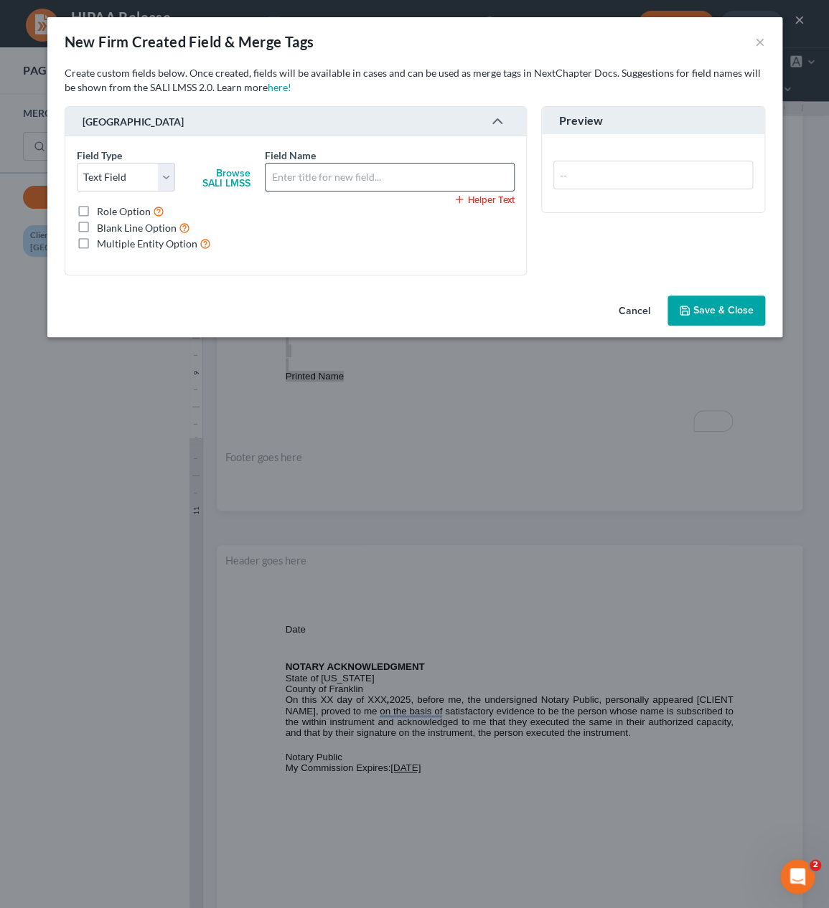
click at [311, 181] on input "text" at bounding box center [390, 177] width 248 height 27
click at [311, 180] on input "County of No" at bounding box center [390, 177] width 248 height 27
type input "Signing County"
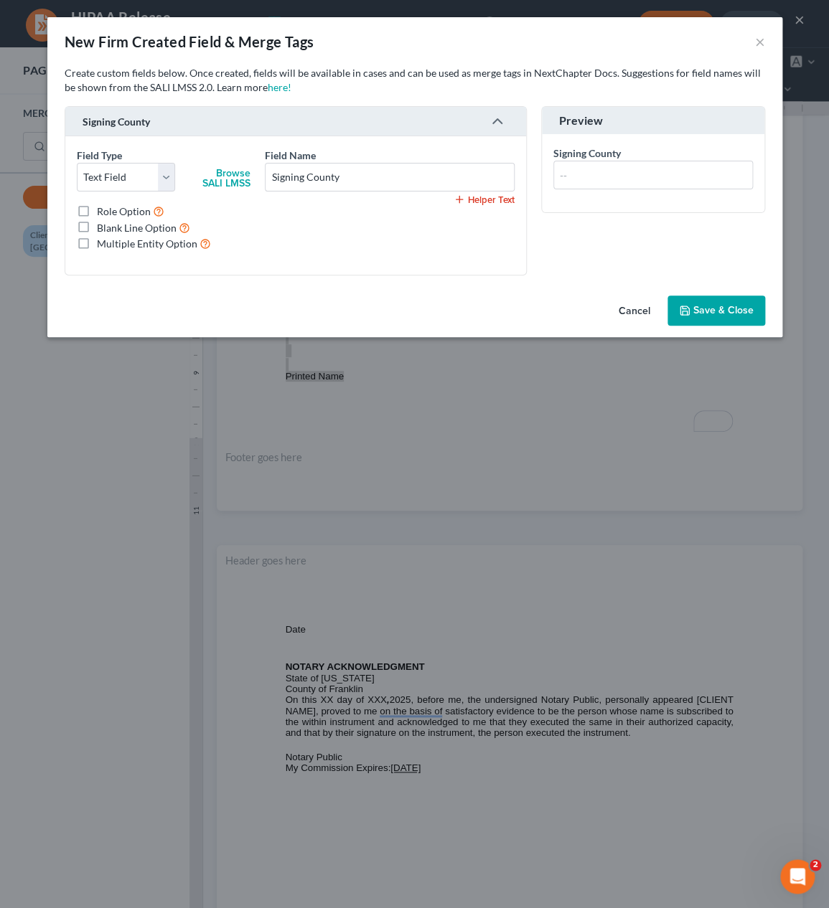
click at [735, 309] on span "Save & Close" at bounding box center [723, 310] width 60 height 12
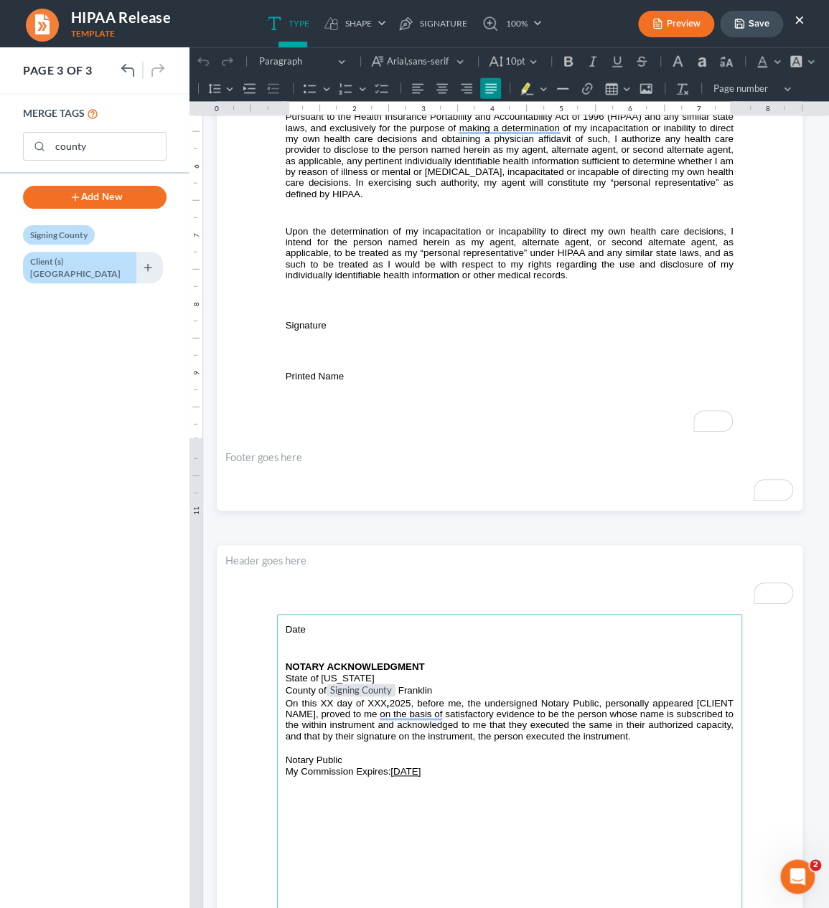
click at [410, 689] on span "Franklin" at bounding box center [415, 690] width 34 height 11
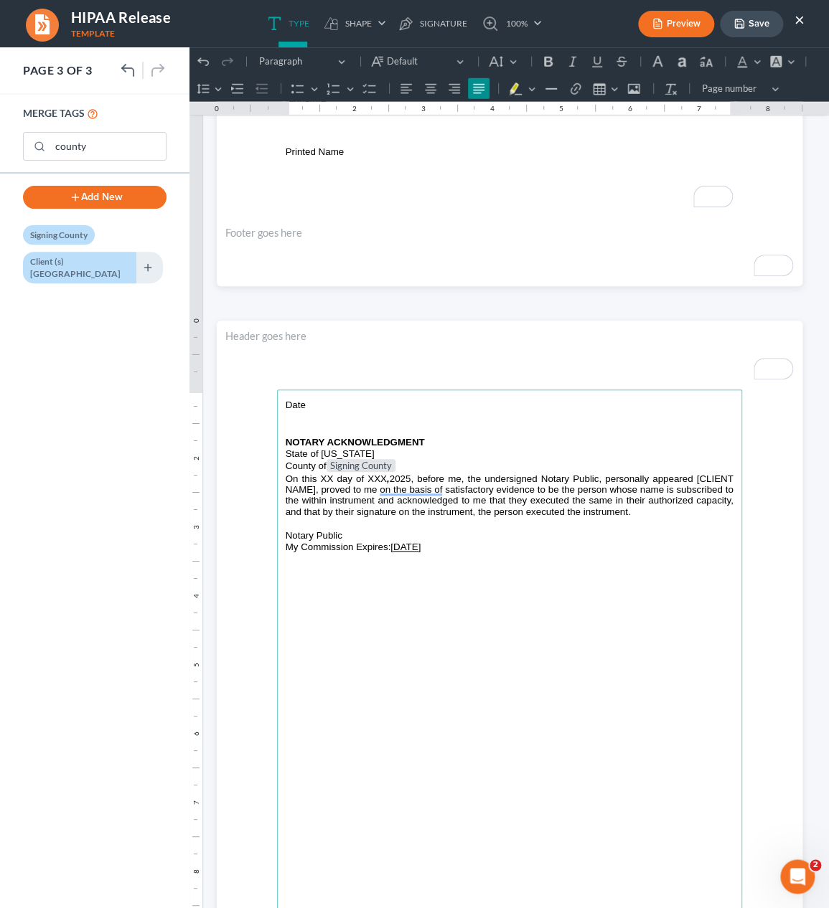
scroll to position [1379, 0]
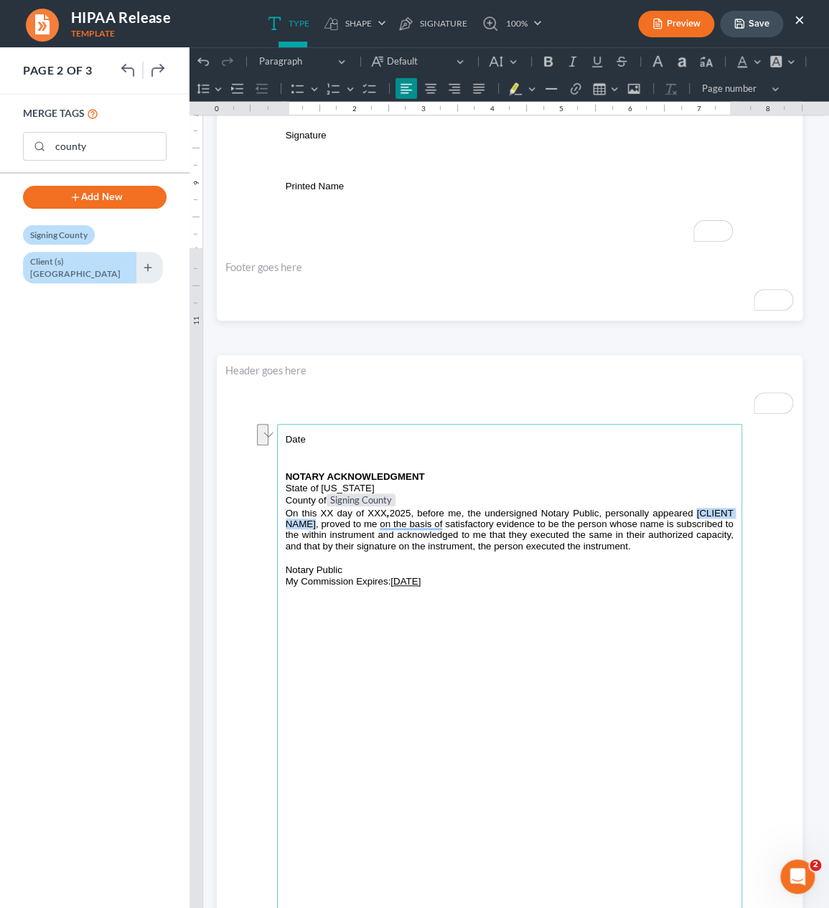
drag, startPoint x: 695, startPoint y: 514, endPoint x: 316, endPoint y: 522, distance: 379.7
click at [316, 522] on span "On this XX day of XXX , 2025, before me, the undersigned Notary Public, persona…" at bounding box center [510, 530] width 448 height 44
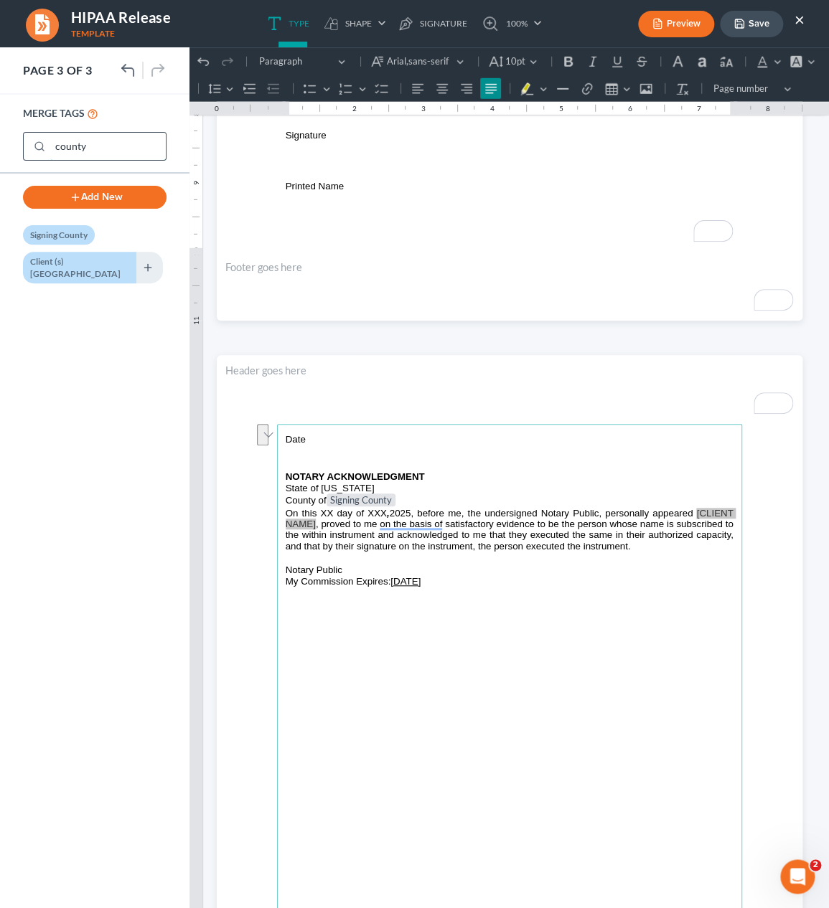
click at [78, 152] on input "county" at bounding box center [108, 146] width 116 height 27
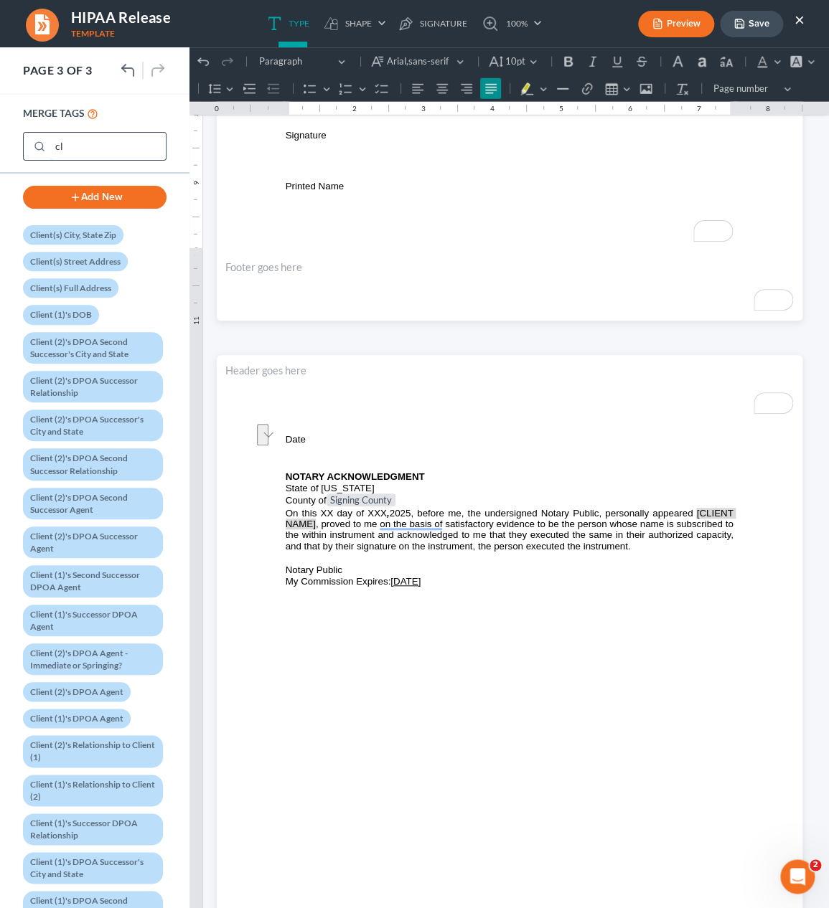
type input "c"
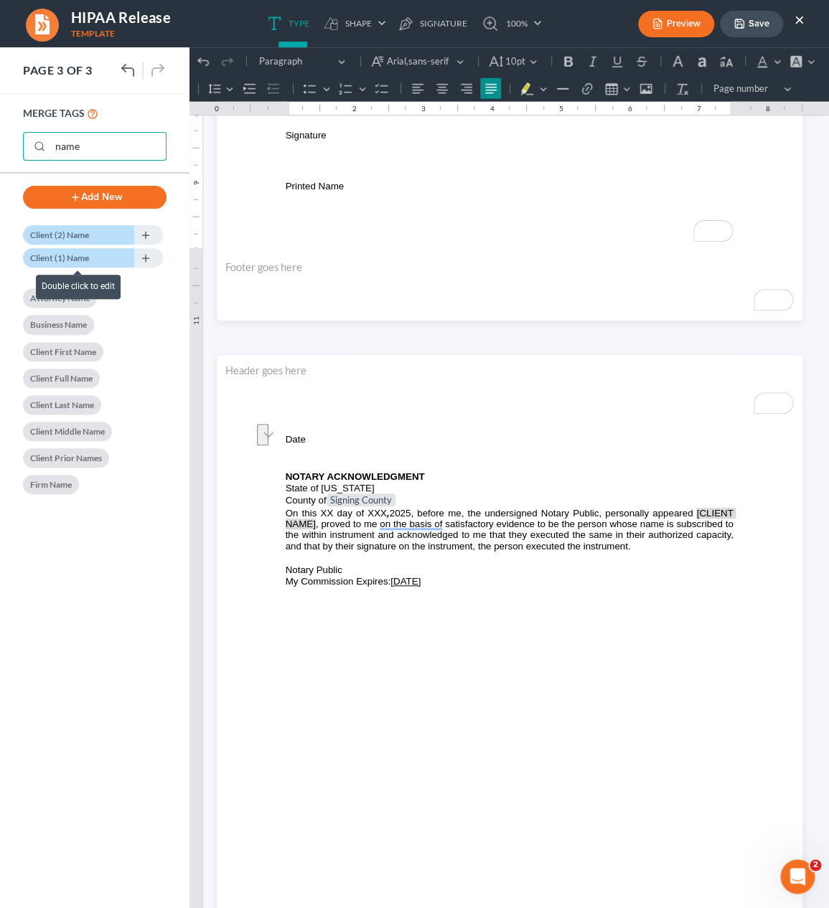
type input "name"
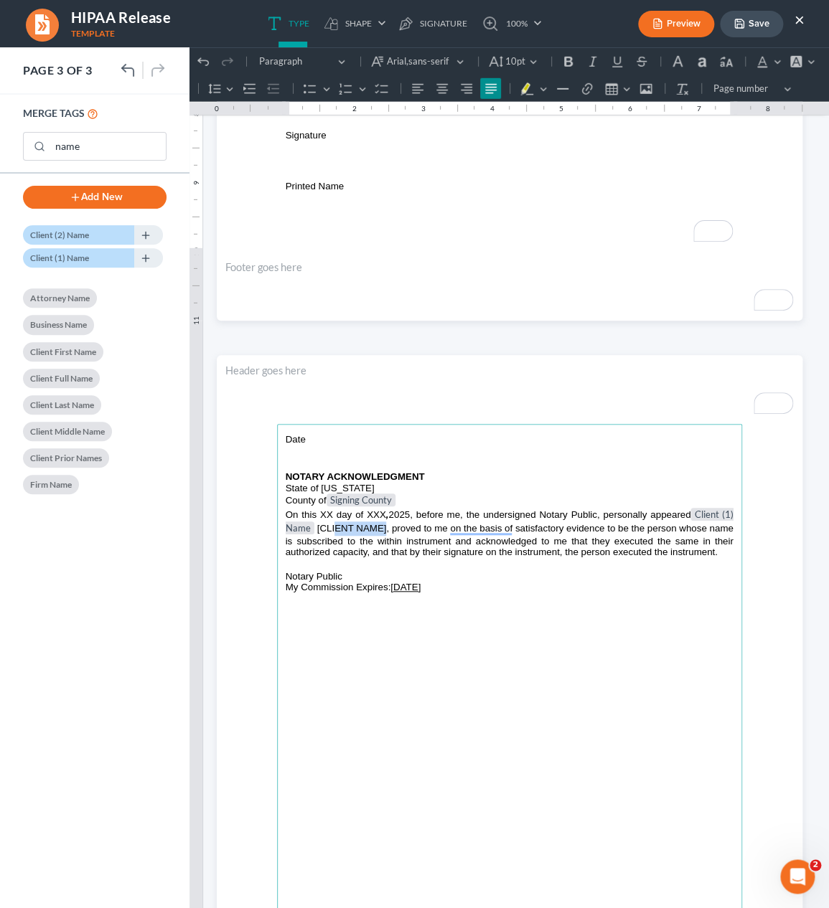
drag, startPoint x: 385, startPoint y: 532, endPoint x: 334, endPoint y: 531, distance: 51.0
click at [334, 531] on span "[CLIENT NAME], proved to me on the basis of satisfactory evidence to be the per…" at bounding box center [510, 540] width 448 height 34
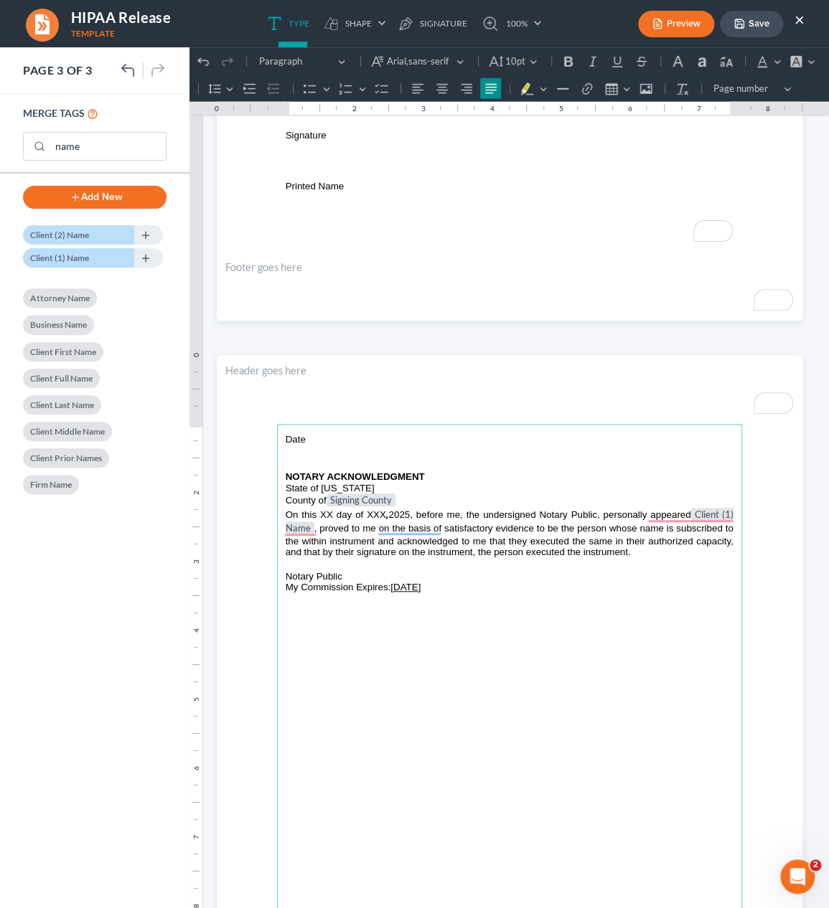
click at [747, 23] on button "Save" at bounding box center [751, 24] width 63 height 27
